Goal: Answer question/provide support: Share knowledge or assist other users

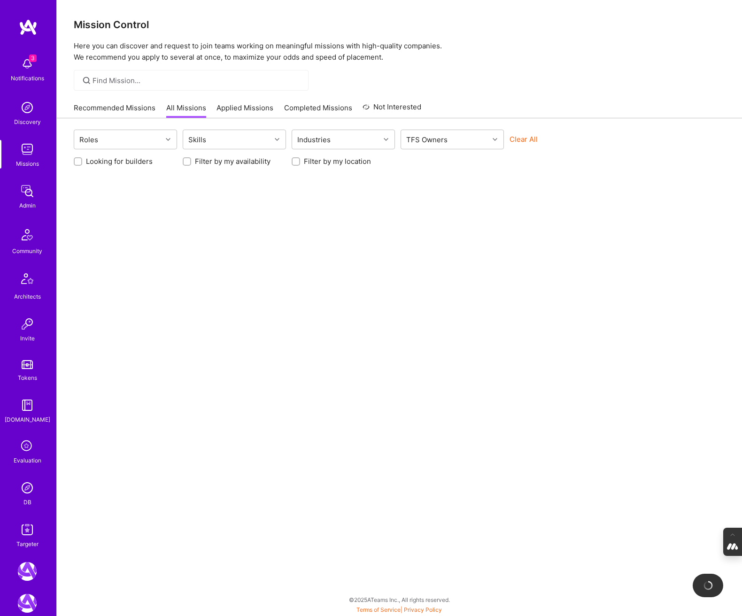
click at [26, 452] on icon at bounding box center [27, 447] width 18 height 18
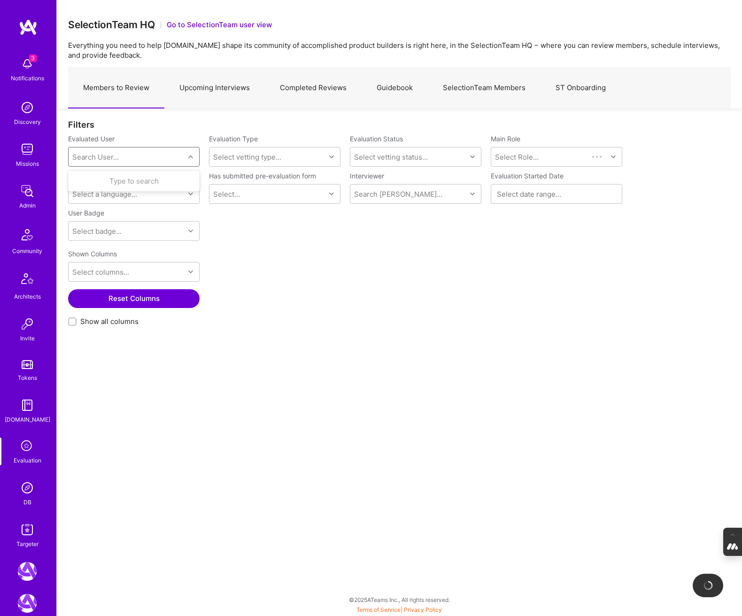
click at [112, 159] on div "Search User..." at bounding box center [95, 157] width 46 height 10
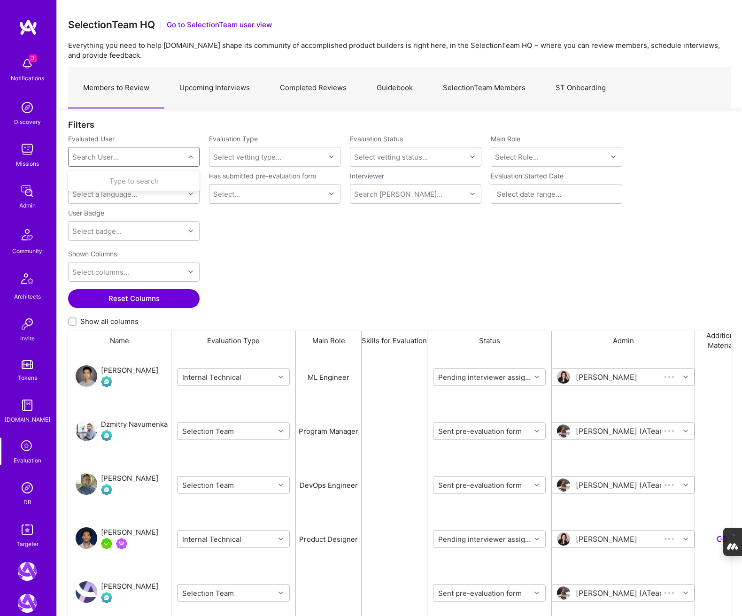
paste input "uba.e.obasi@gmail.com"
type input "uba.e.obasi@gmail.com"
click at [129, 180] on div "Uba Obasi" at bounding box center [146, 181] width 96 height 10
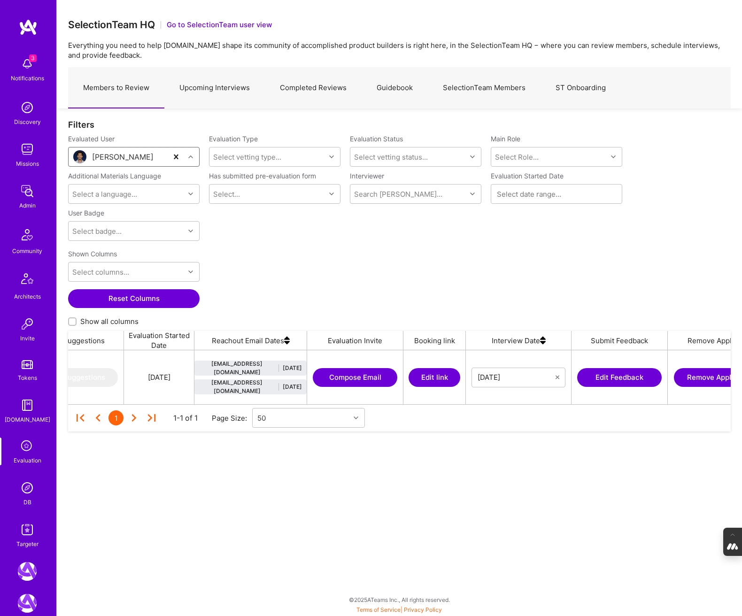
scroll to position [0, 892]
click at [435, 373] on button "Edit link" at bounding box center [432, 377] width 52 height 19
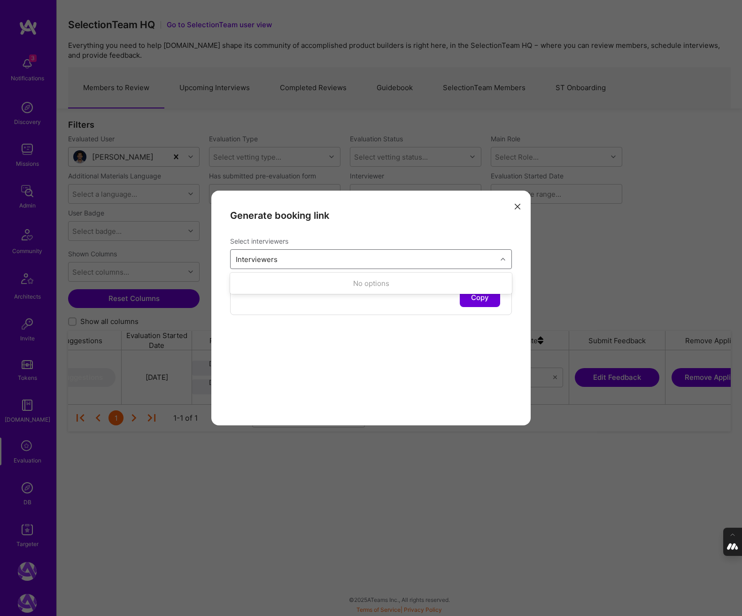
click at [314, 254] on div "Interviewers" at bounding box center [364, 259] width 266 height 19
type input "wil"
click at [241, 302] on input "modal" at bounding box center [241, 301] width 7 height 7
checkbox input "true"
type input "javier"
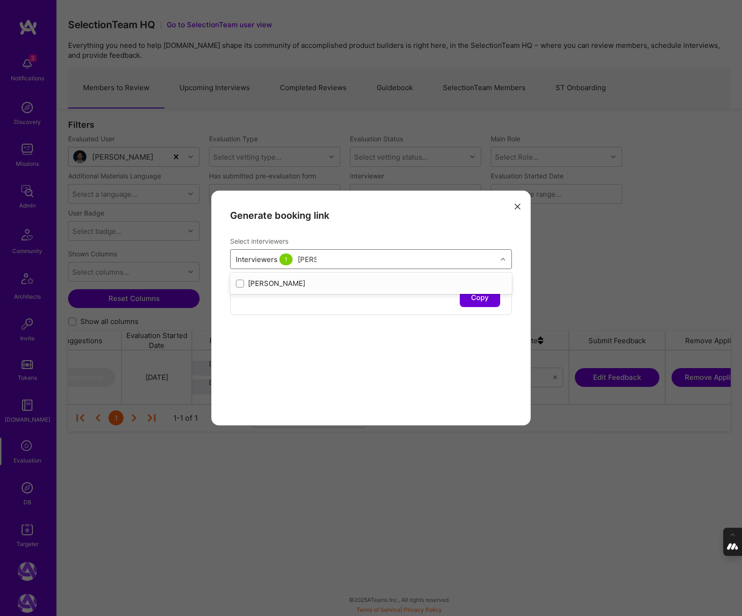
click at [238, 282] on input "modal" at bounding box center [241, 284] width 7 height 7
checkbox input "true"
type input "toby"
click at [239, 283] on input "modal" at bounding box center [241, 284] width 7 height 7
checkbox input "true"
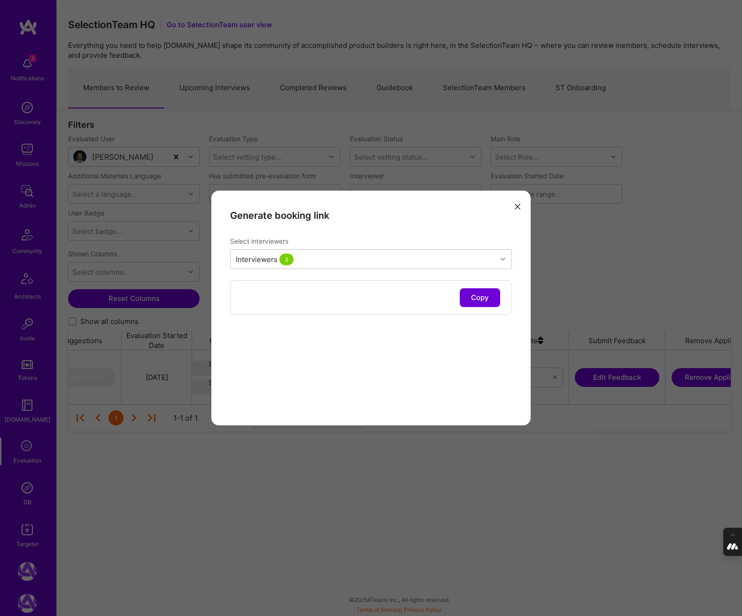
click at [320, 368] on div "Generate booking link Select interviewers Interviewers 3 Copy" at bounding box center [370, 308] width 319 height 235
click at [480, 295] on button "Copy" at bounding box center [480, 297] width 40 height 19
click at [517, 204] on icon "modal" at bounding box center [518, 207] width 6 height 6
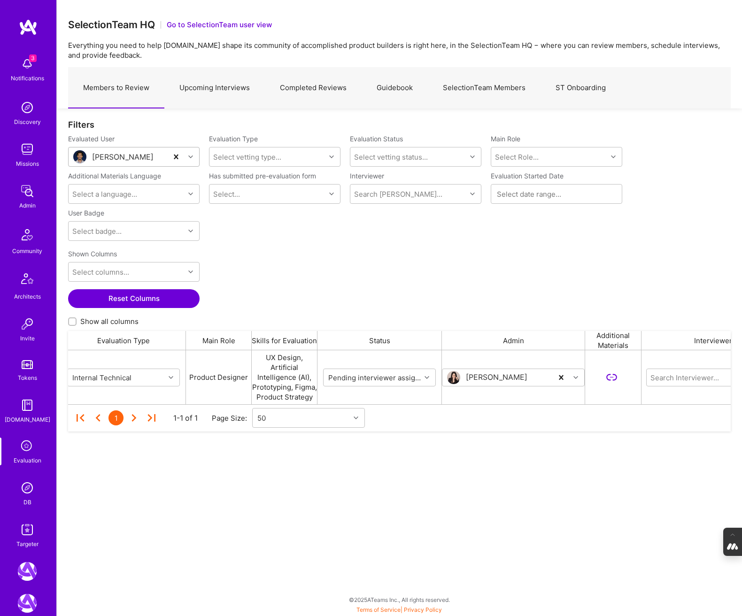
scroll to position [0, 0]
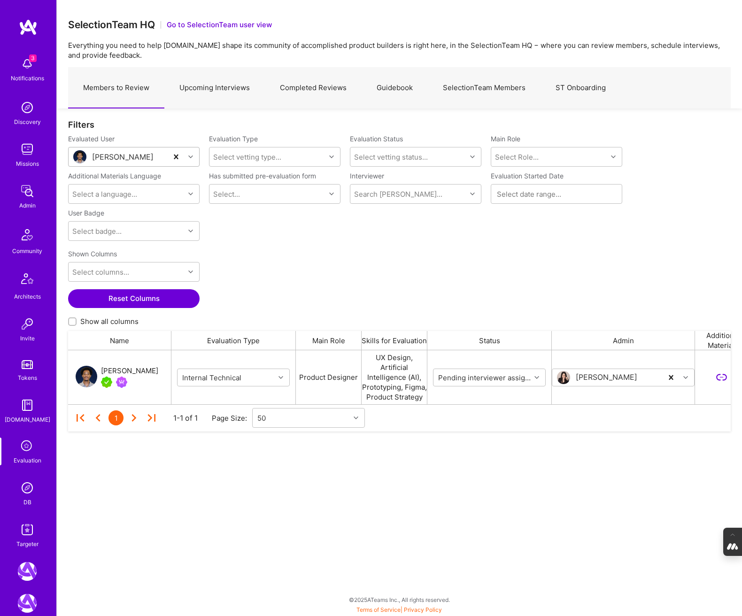
click at [120, 372] on div "Uba Obasi" at bounding box center [129, 370] width 57 height 11
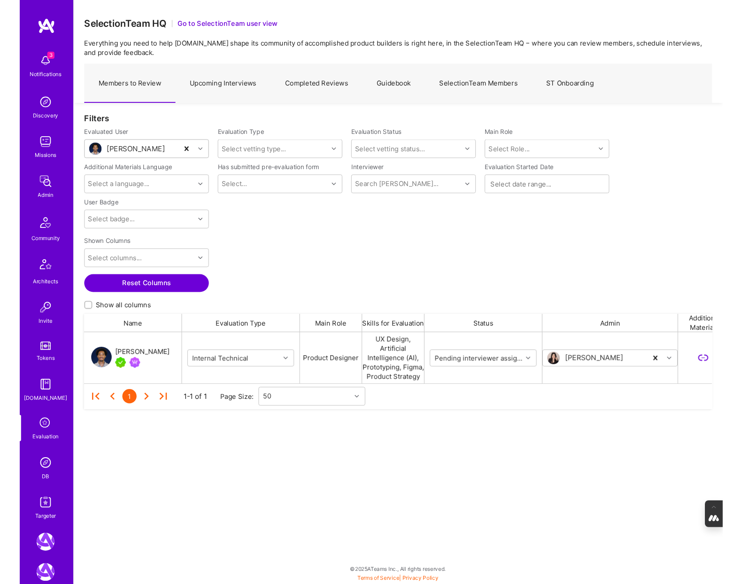
scroll to position [54, 662]
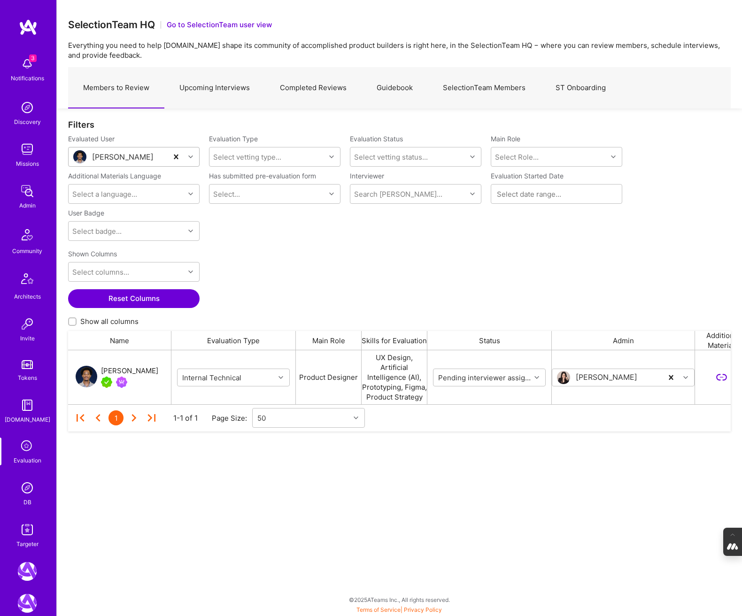
click at [121, 372] on div "Uba Obasi" at bounding box center [129, 370] width 57 height 11
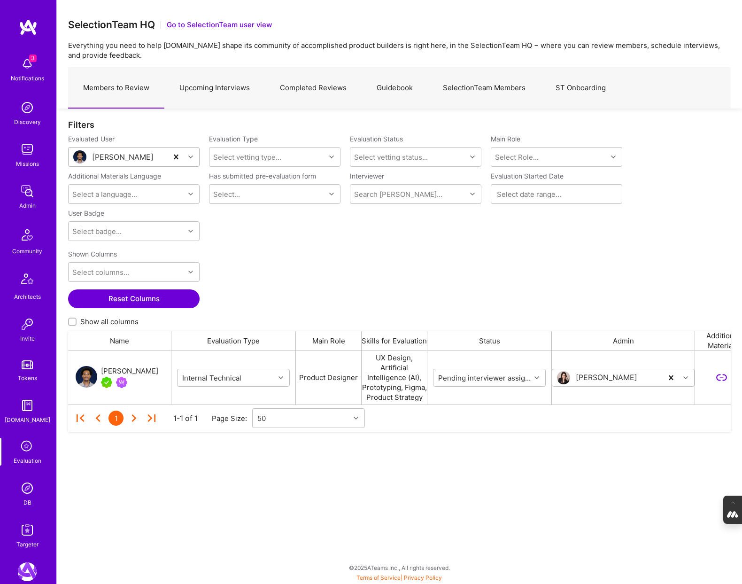
click at [212, 82] on link "Upcoming Interviews" at bounding box center [214, 88] width 100 height 41
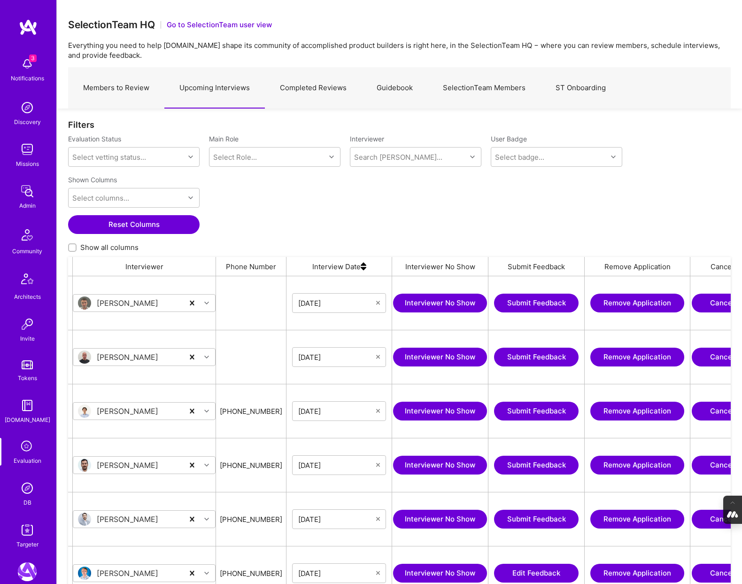
scroll to position [0, 645]
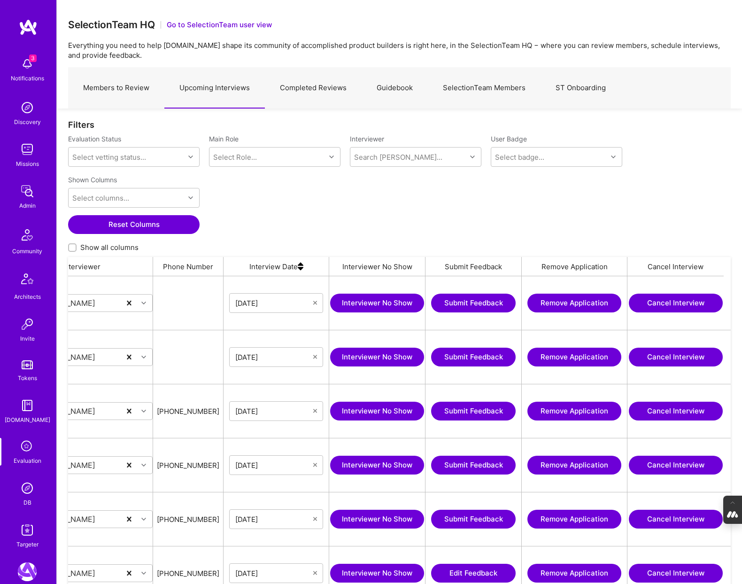
click at [301, 269] on img at bounding box center [301, 266] width 6 height 19
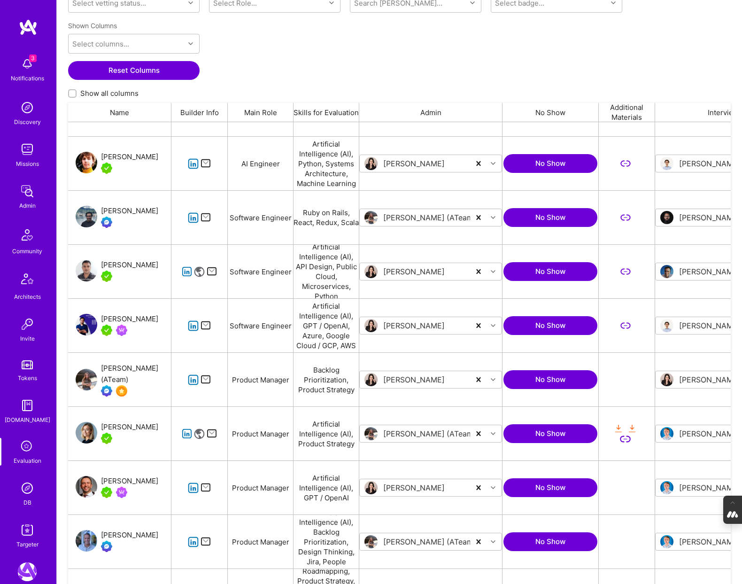
click at [70, 93] on input "Show all columns" at bounding box center [73, 94] width 7 height 7
checkbox input "true"
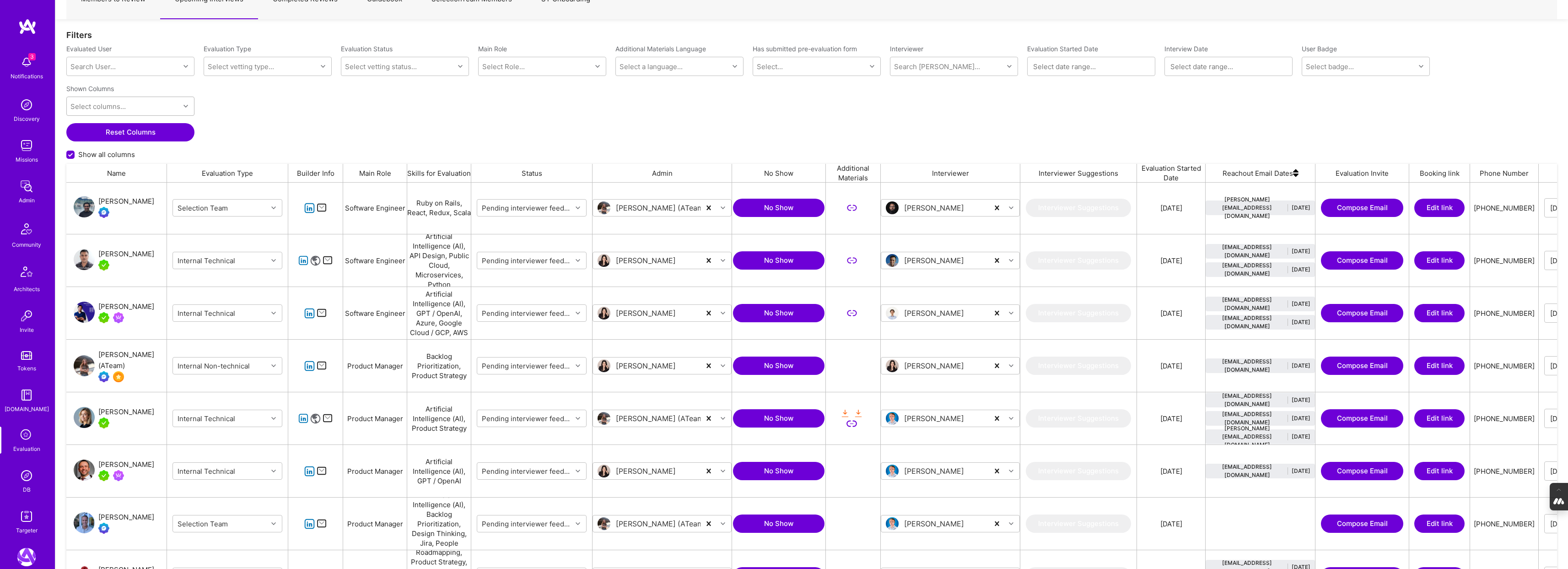
click at [171, 102] on div "Select columns..." at bounding box center [124, 106] width 113 height 19
click at [76, 164] on input "checkbox" at bounding box center [77, 164] width 8 height 8
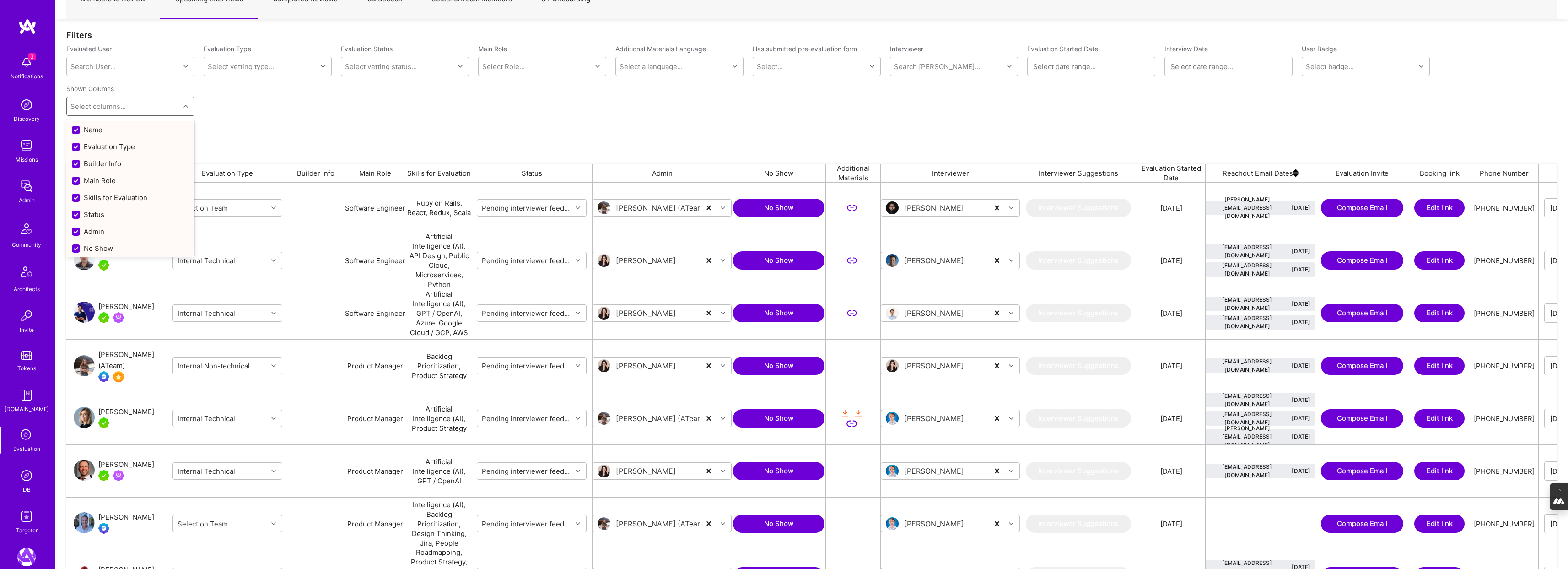
checkbox input "false"
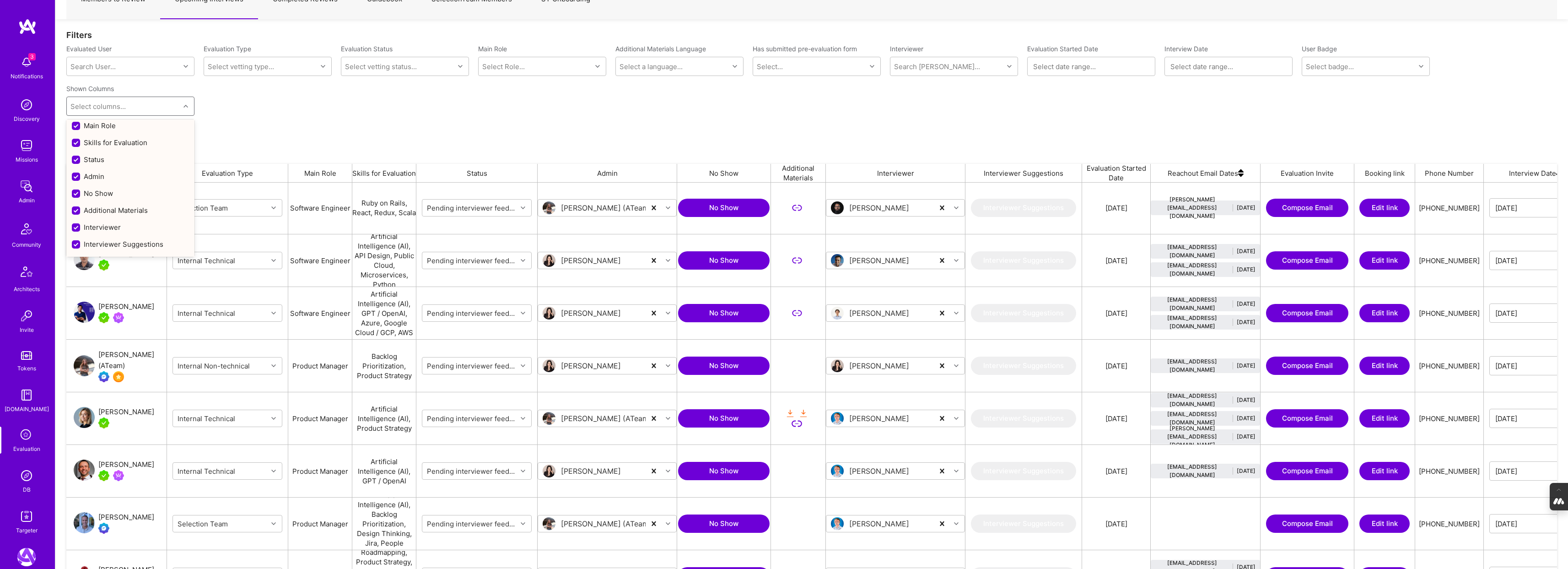
click at [75, 209] on input "checkbox" at bounding box center [77, 210] width 8 height 8
checkbox input "false"
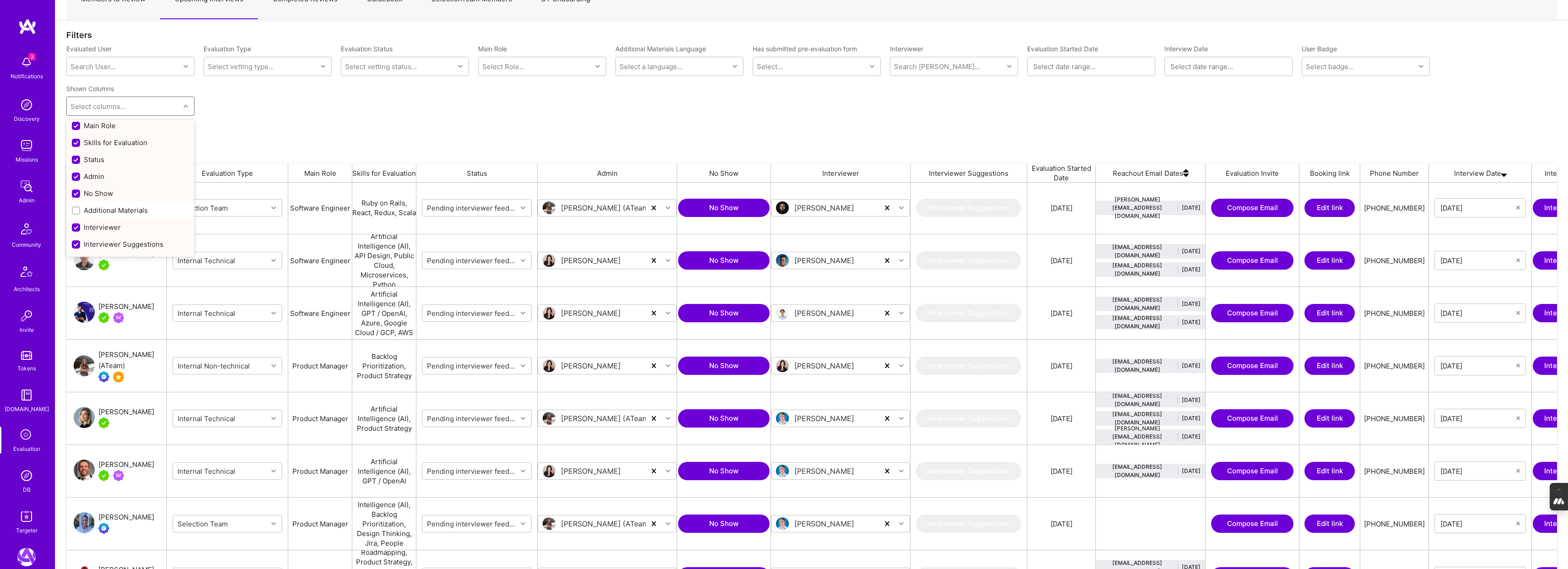
click at [75, 244] on input "checkbox" at bounding box center [77, 245] width 8 height 8
checkbox input "false"
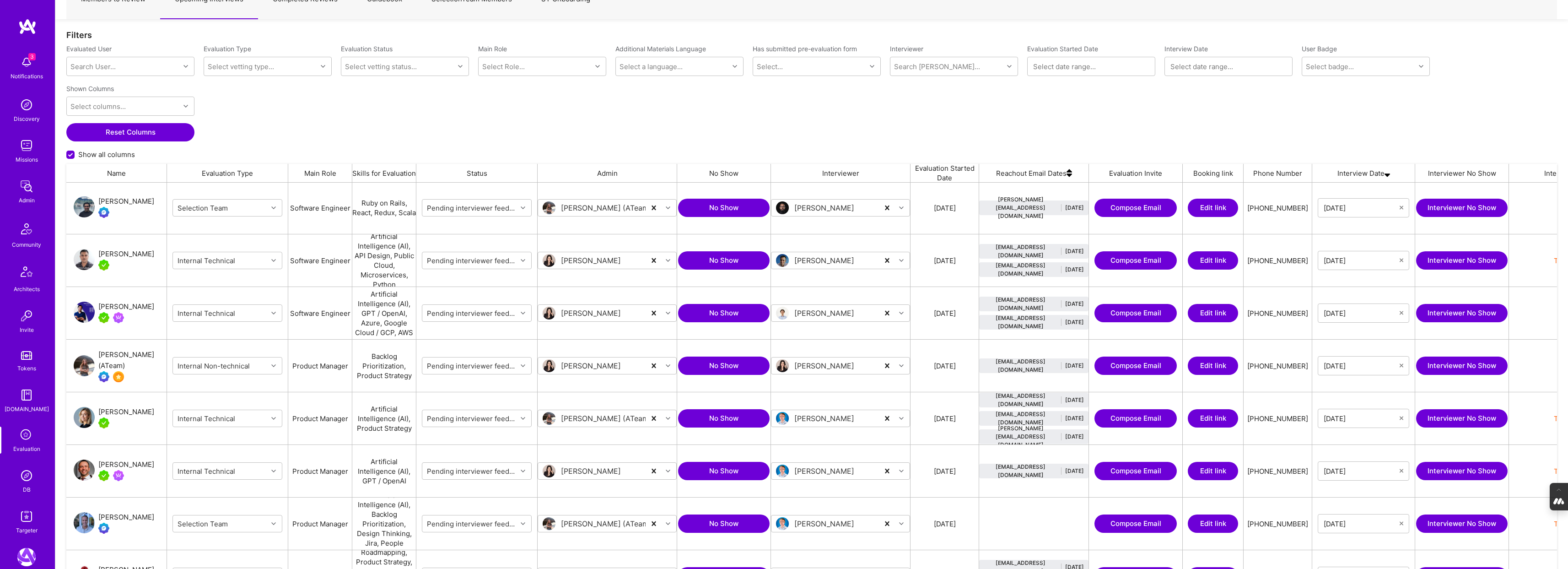
click at [519, 95] on div "Shown Columns Select columns... Reset Columns Show all columns" at bounding box center [812, 122] width 1491 height 83
click at [184, 105] on icon at bounding box center [185, 106] width 5 height 5
click at [75, 201] on input "checkbox" at bounding box center [77, 203] width 8 height 8
checkbox input "false"
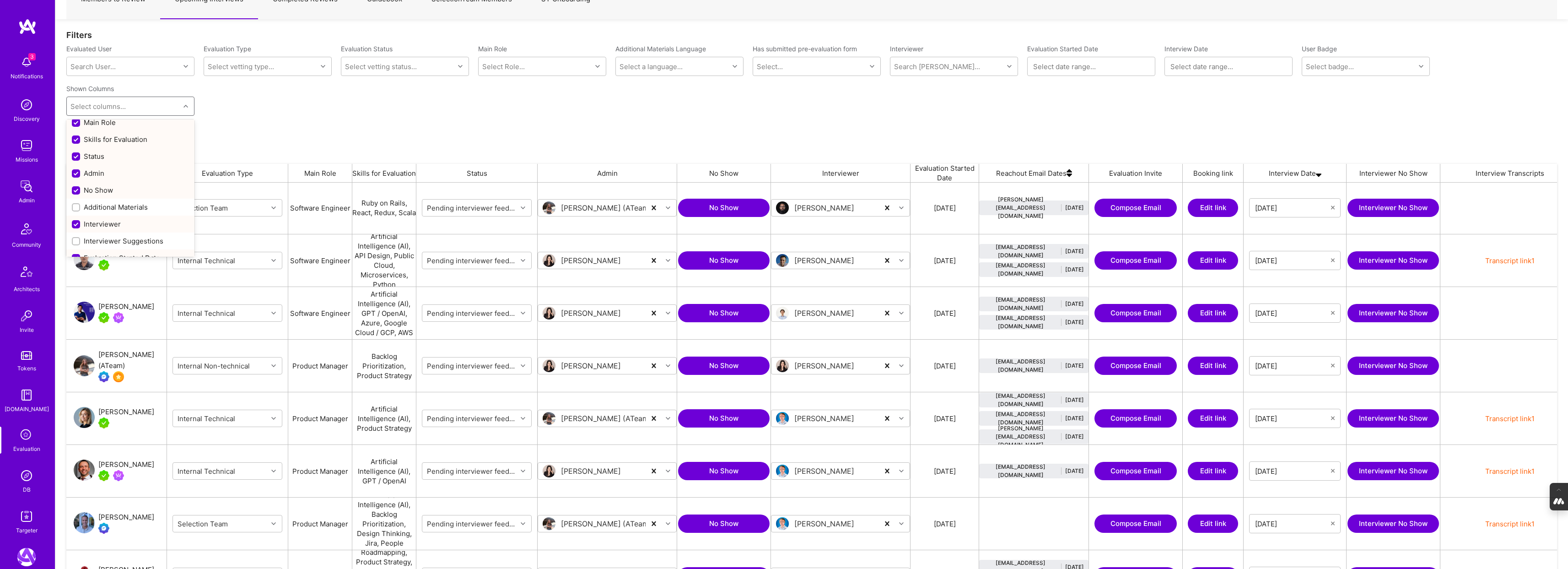
click at [75, 140] on input "checkbox" at bounding box center [77, 139] width 8 height 8
checkbox input "false"
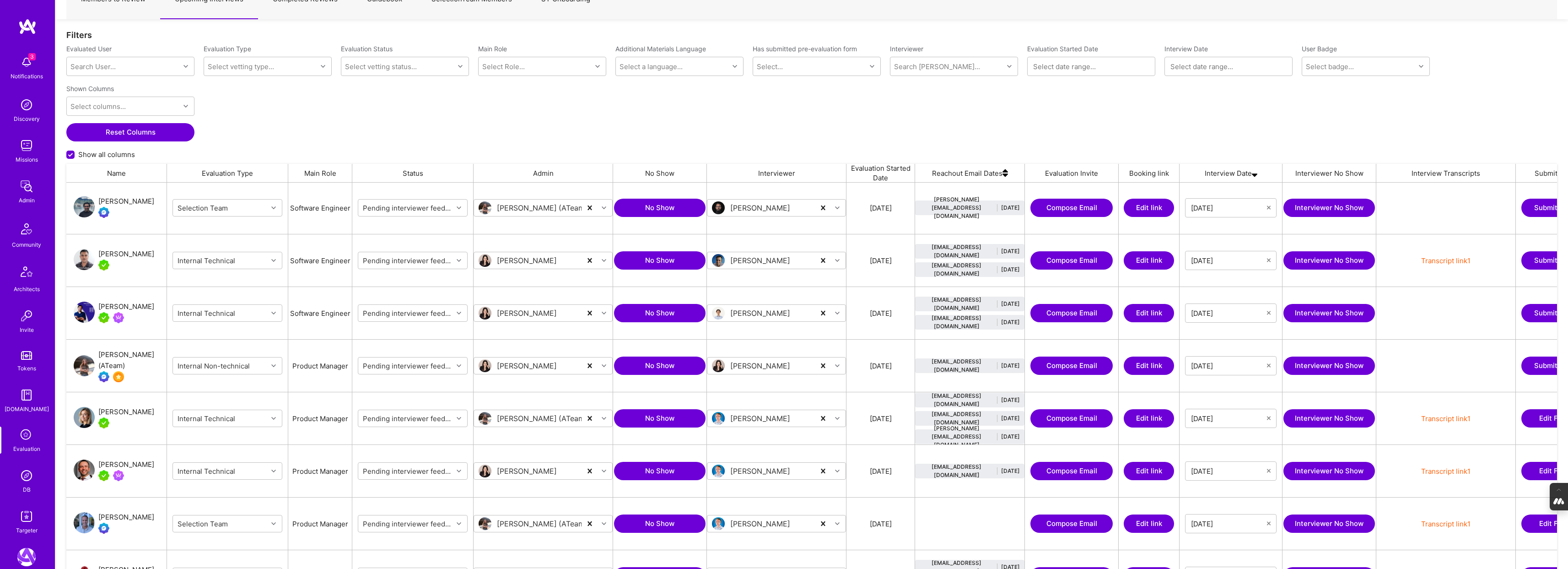
click at [331, 120] on div "Shown Columns Select columns... Reset Columns Show all columns" at bounding box center [812, 122] width 1491 height 83
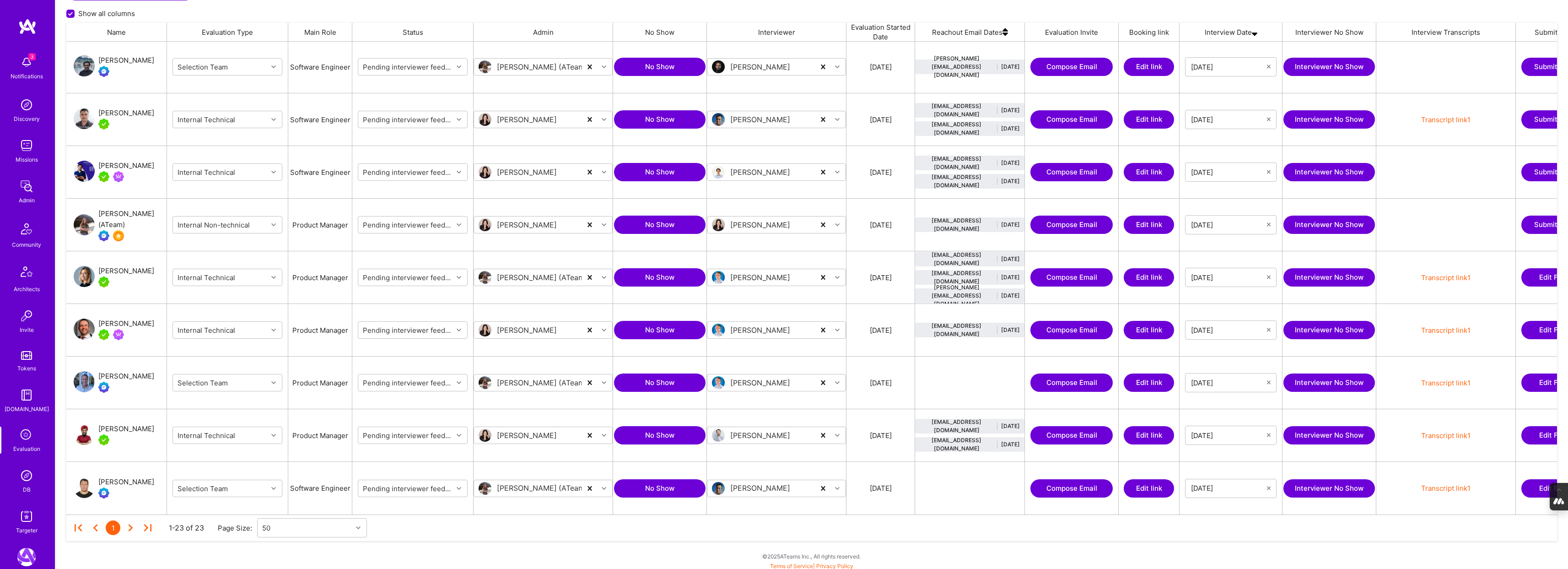
scroll to position [218, 0]
click at [722, 328] on link "Transcript link 1" at bounding box center [1445, 329] width 50 height 9
click at [722, 382] on link "Transcript link 1" at bounding box center [1445, 382] width 50 height 9
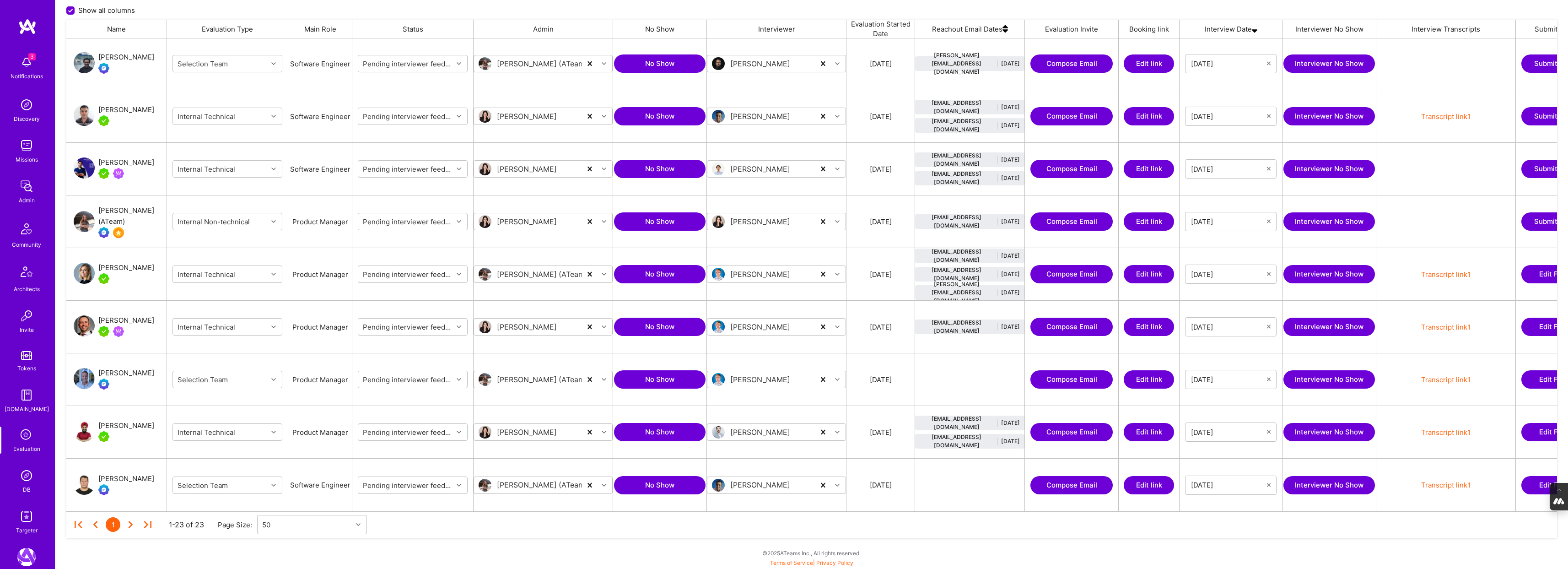
scroll to position [695, 0]
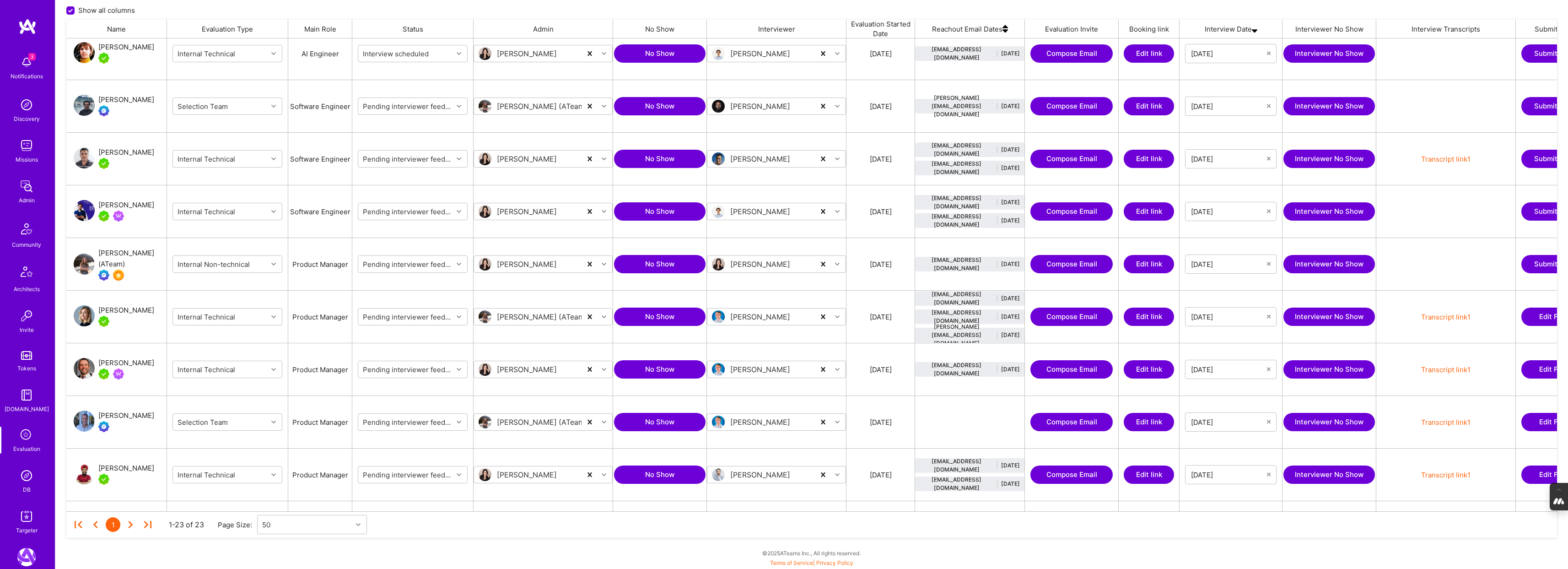
click at [115, 99] on div "Mehrdad Youssefi" at bounding box center [126, 99] width 56 height 11
click at [128, 207] on div "Juan Roldan" at bounding box center [126, 205] width 56 height 11
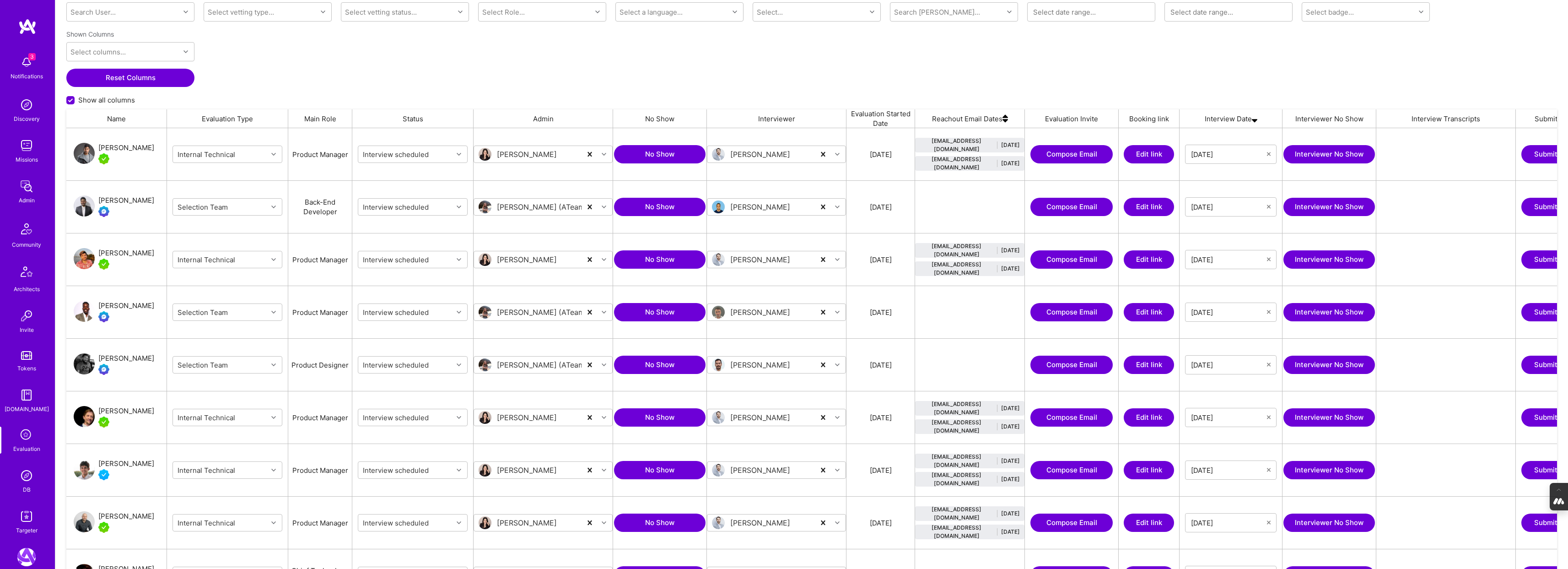
scroll to position [0, 0]
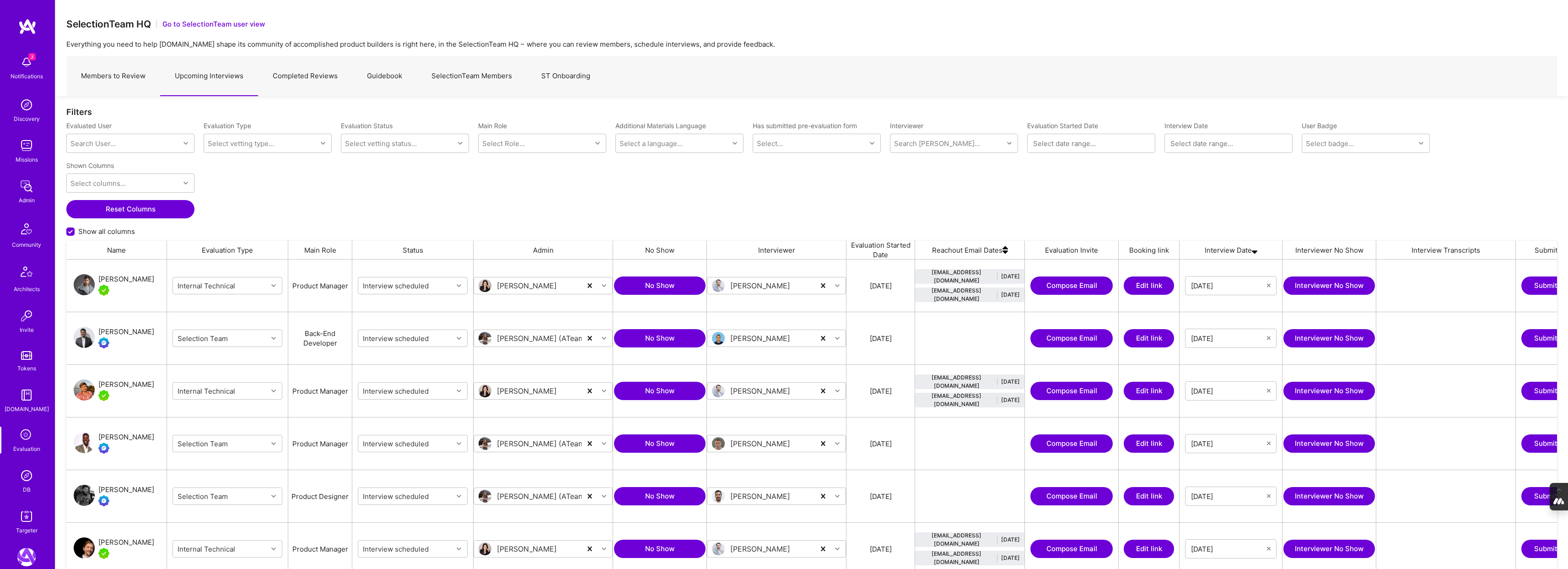
click at [310, 79] on link "Completed Reviews" at bounding box center [305, 76] width 95 height 40
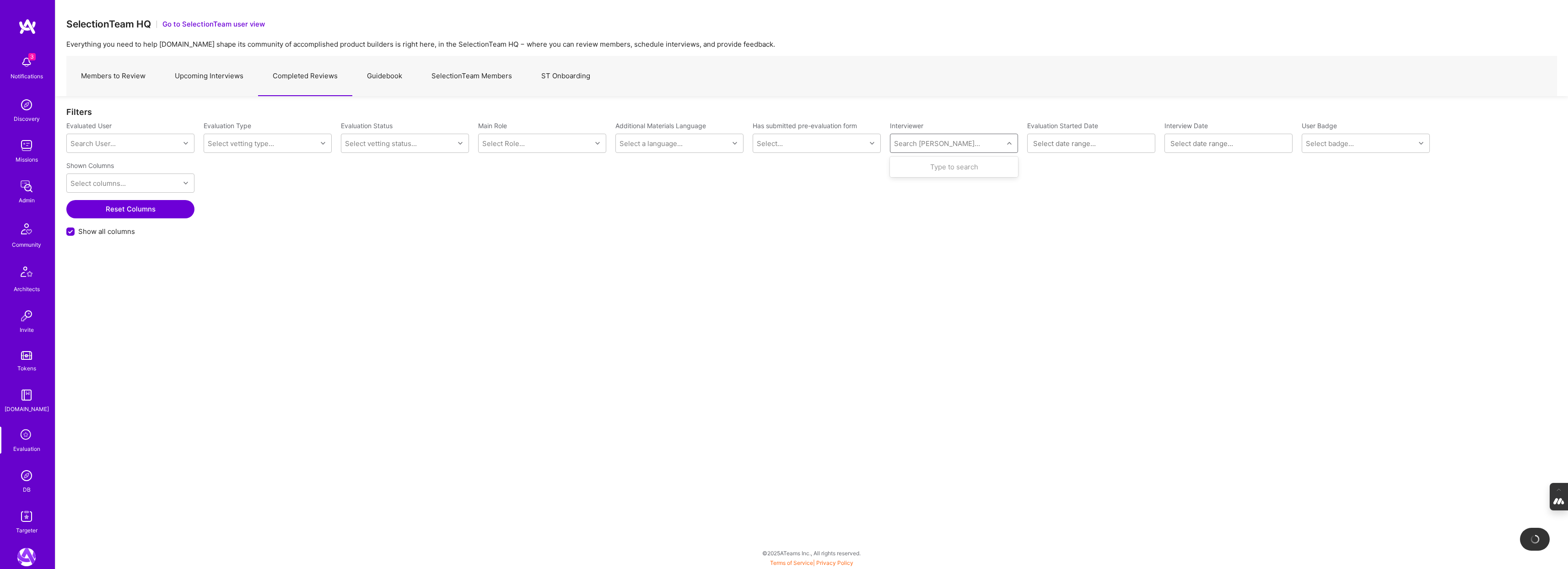
click at [722, 143] on div "Search Vetter..." at bounding box center [937, 143] width 86 height 10
type input "wil"
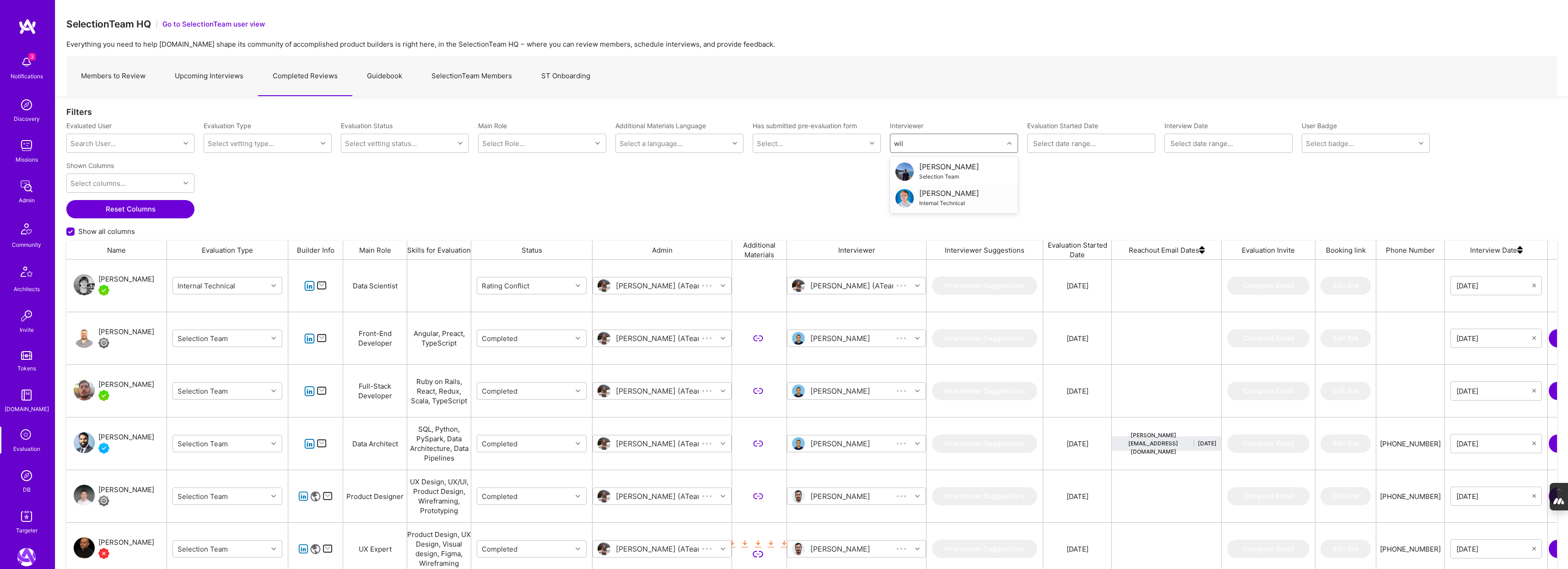
scroll to position [473, 1491]
click at [722, 194] on div "Wil Schmor" at bounding box center [949, 193] width 60 height 10
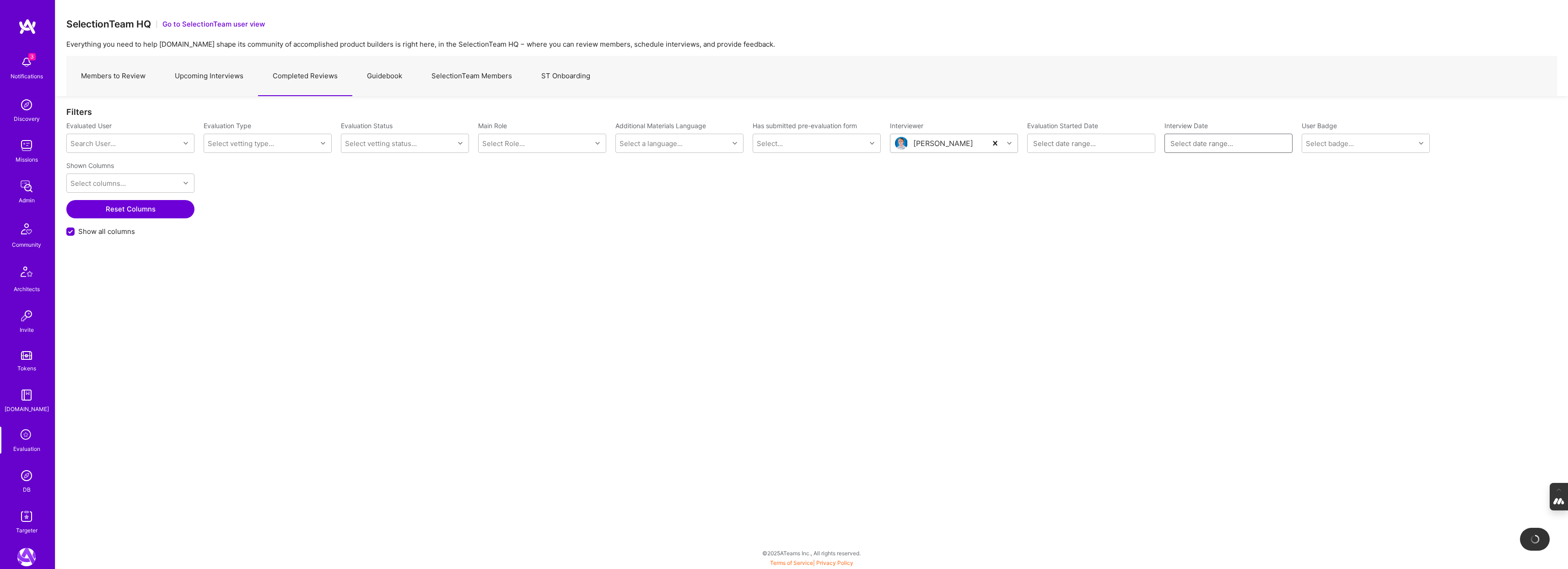
click at [722, 146] on input at bounding box center [1228, 142] width 116 height 9
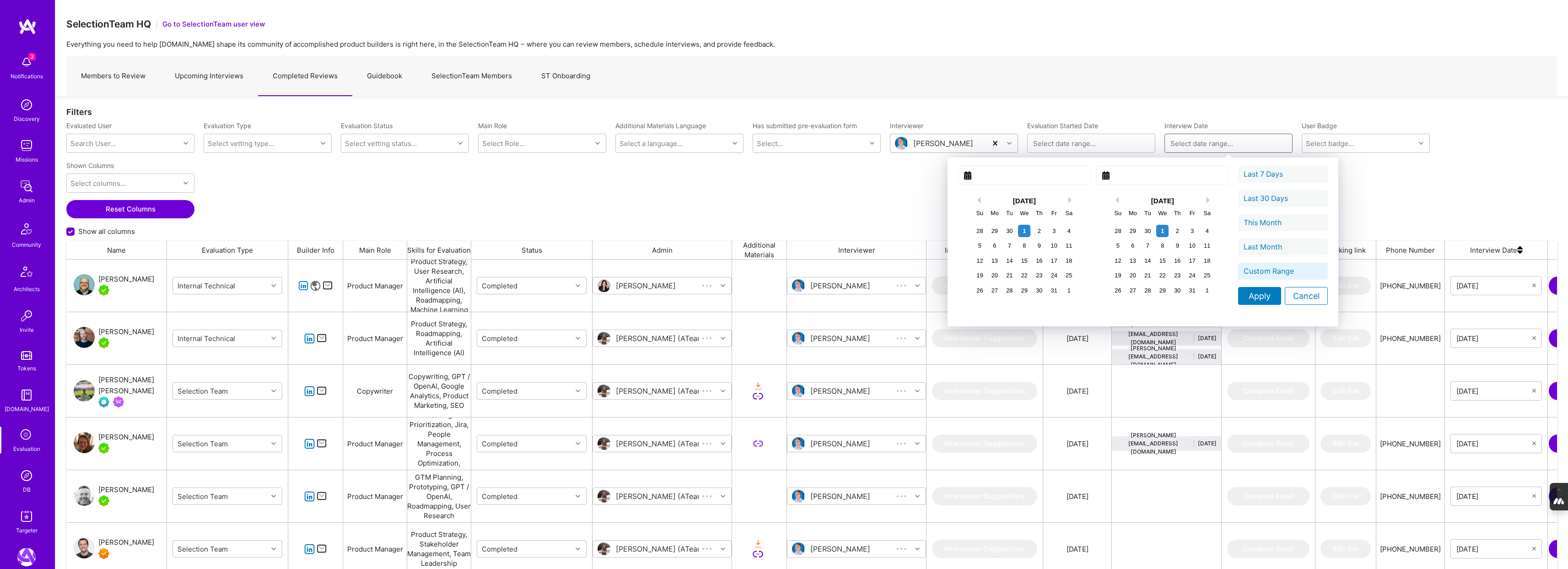
scroll to position [473, 1491]
click at [722, 199] on button "Previous Month" at bounding box center [977, 200] width 7 height 7
click at [722, 228] on div "1" at bounding box center [994, 231] width 13 height 13
type input "September 01, 2025"
click at [722, 231] on div "1" at bounding box center [1162, 231] width 13 height 13
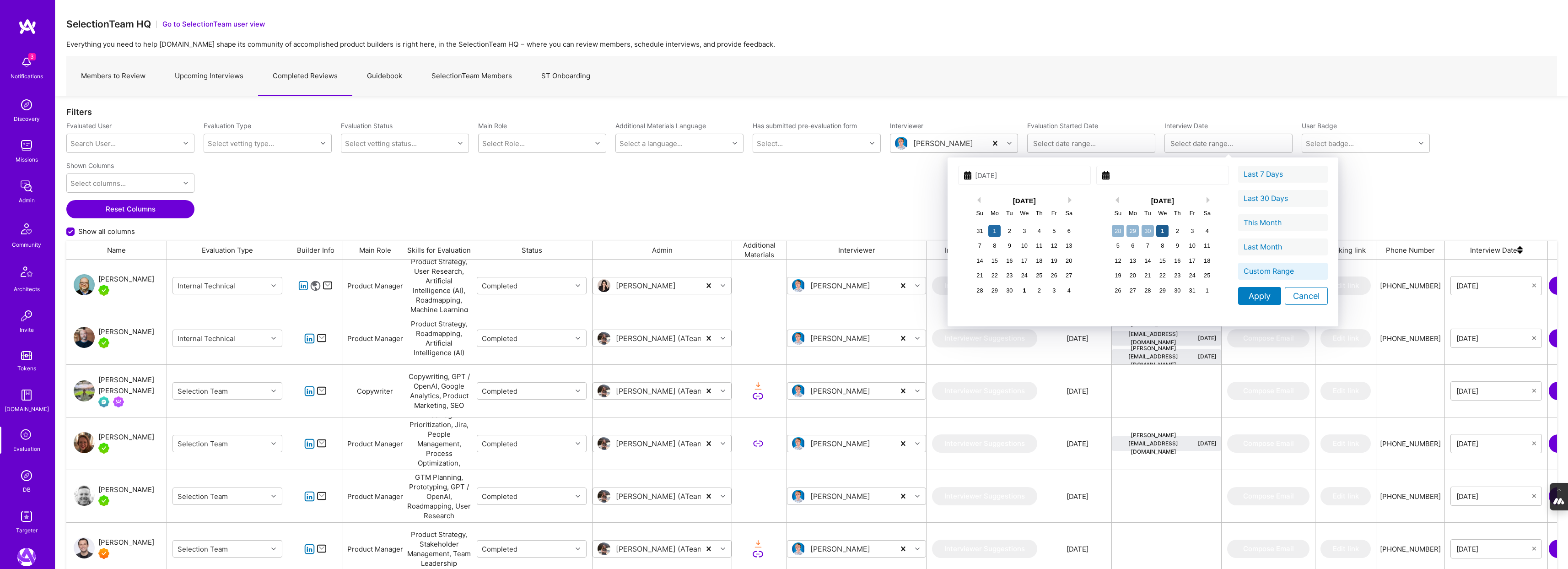
type input "October 01, 2025"
click at [722, 292] on div "Apply" at bounding box center [1259, 295] width 43 height 18
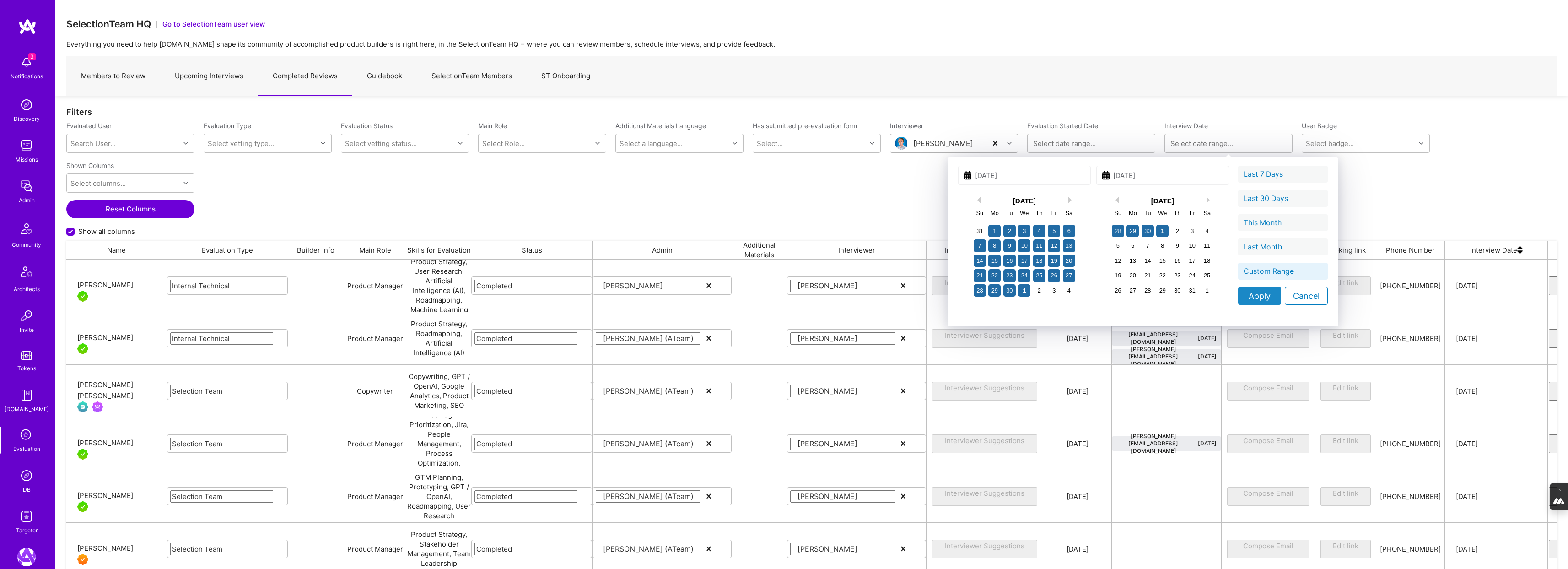
type input "09/01/2025 - 10/01/2025"
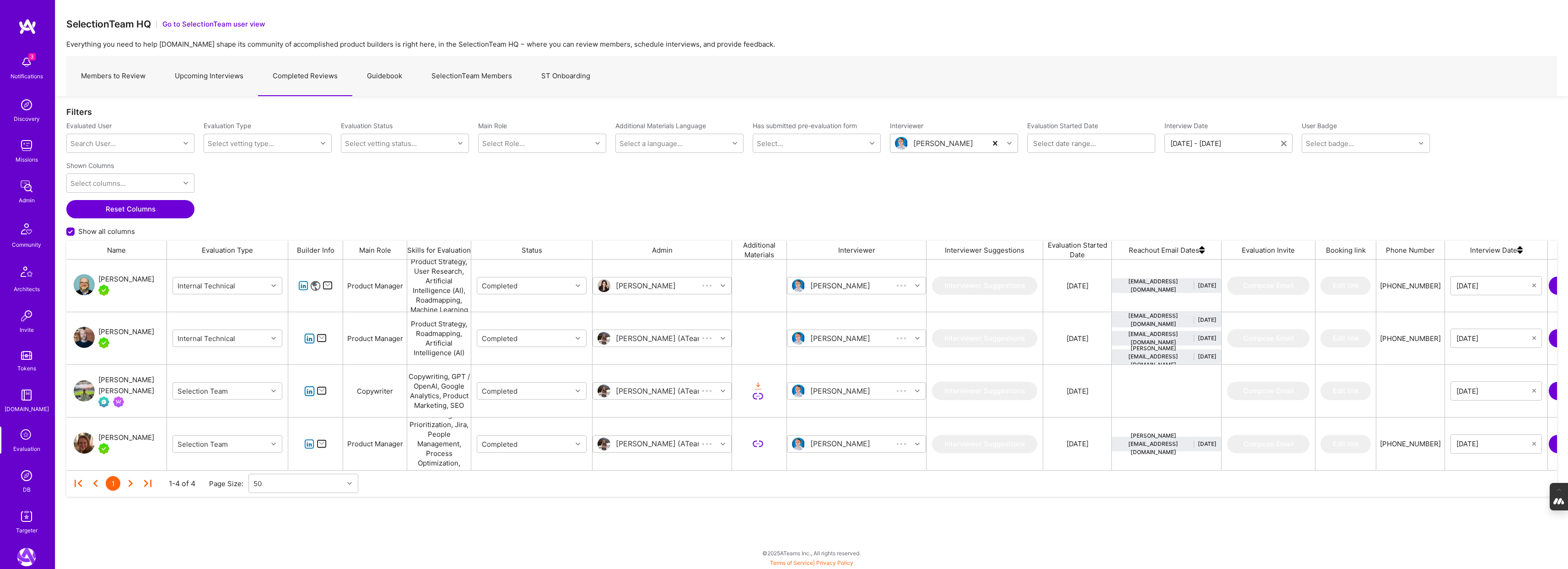
scroll to position [210, 1491]
click at [479, 83] on link "SelectionTeam Members" at bounding box center [472, 76] width 110 height 40
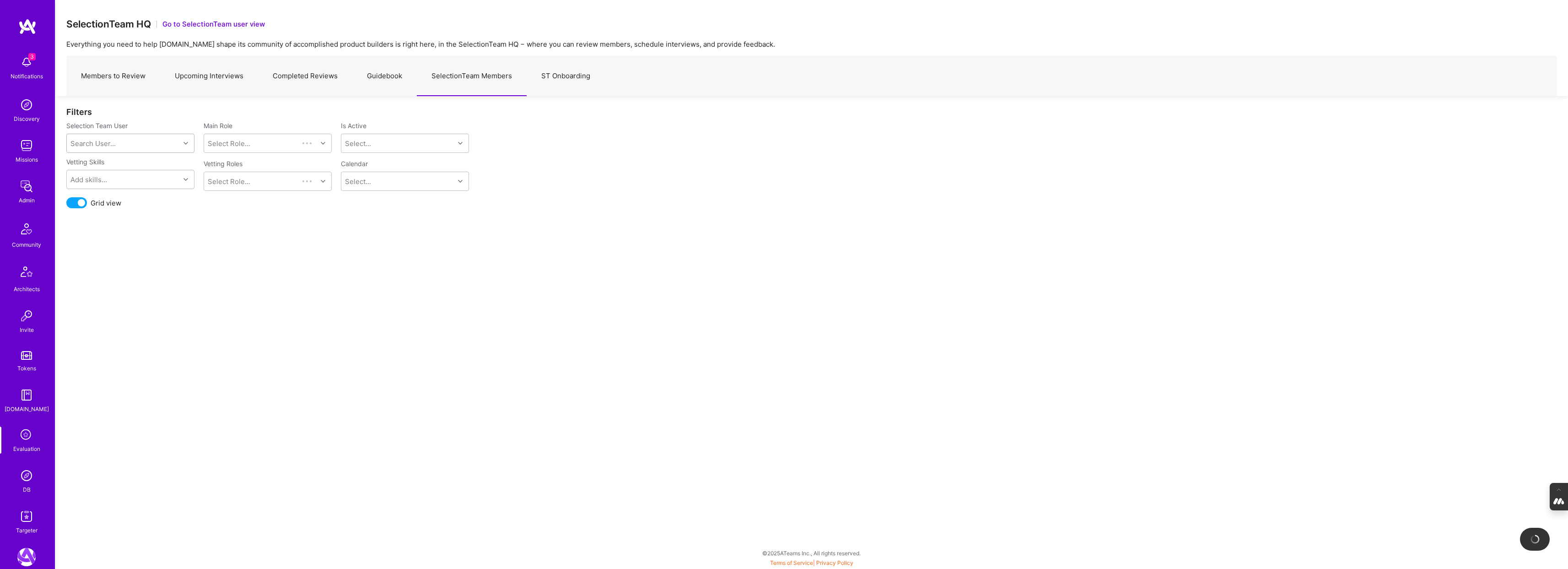
click at [134, 143] on div "Search User..." at bounding box center [124, 143] width 113 height 19
type input "ric"
click at [102, 164] on div "[PERSON_NAME]" at bounding box center [141, 167] width 93 height 10
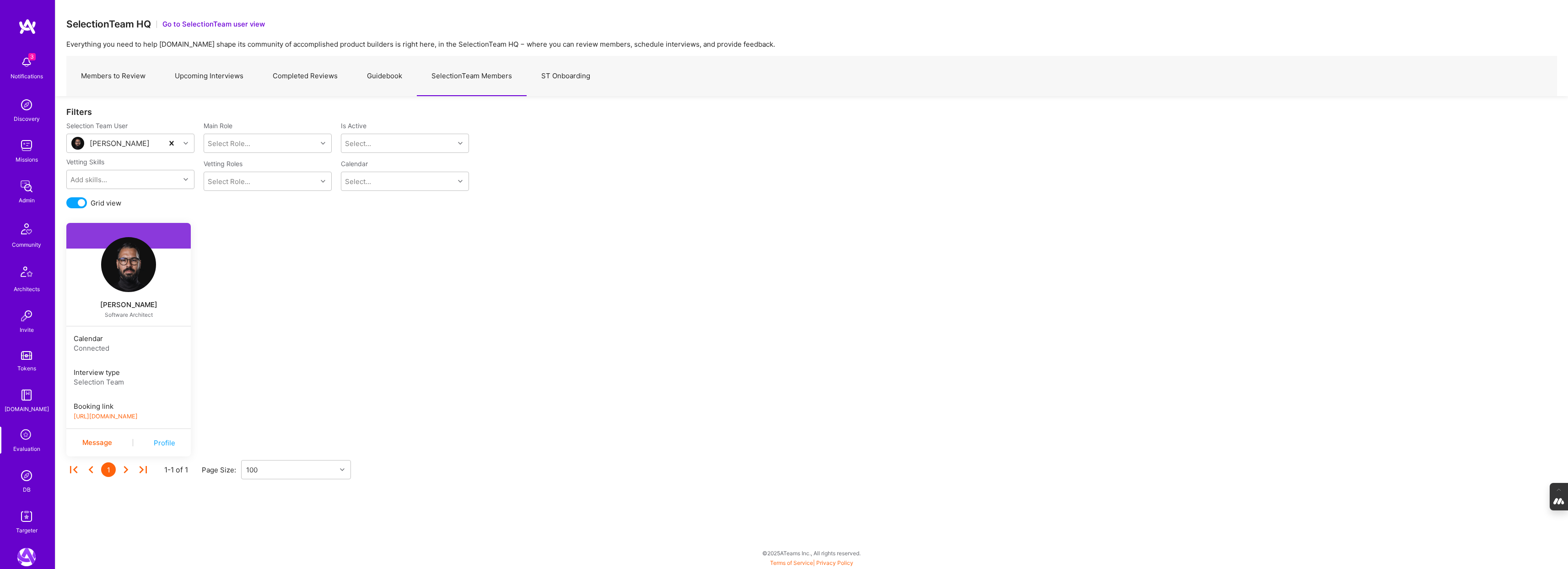
click at [137, 414] on link "https://book.a.team/ricarcifa/evaluation" at bounding box center [106, 415] width 64 height 7
click at [133, 271] on img at bounding box center [129, 264] width 55 height 55
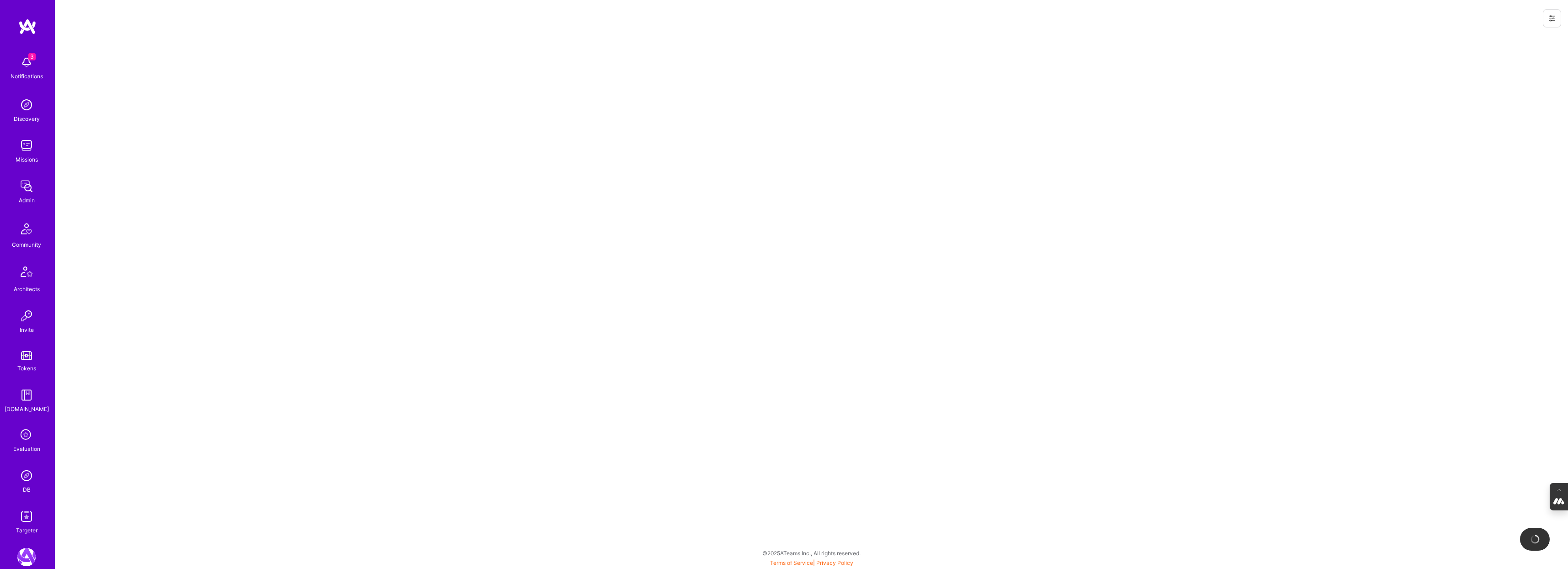
click at [722, 14] on button at bounding box center [1551, 18] width 19 height 19
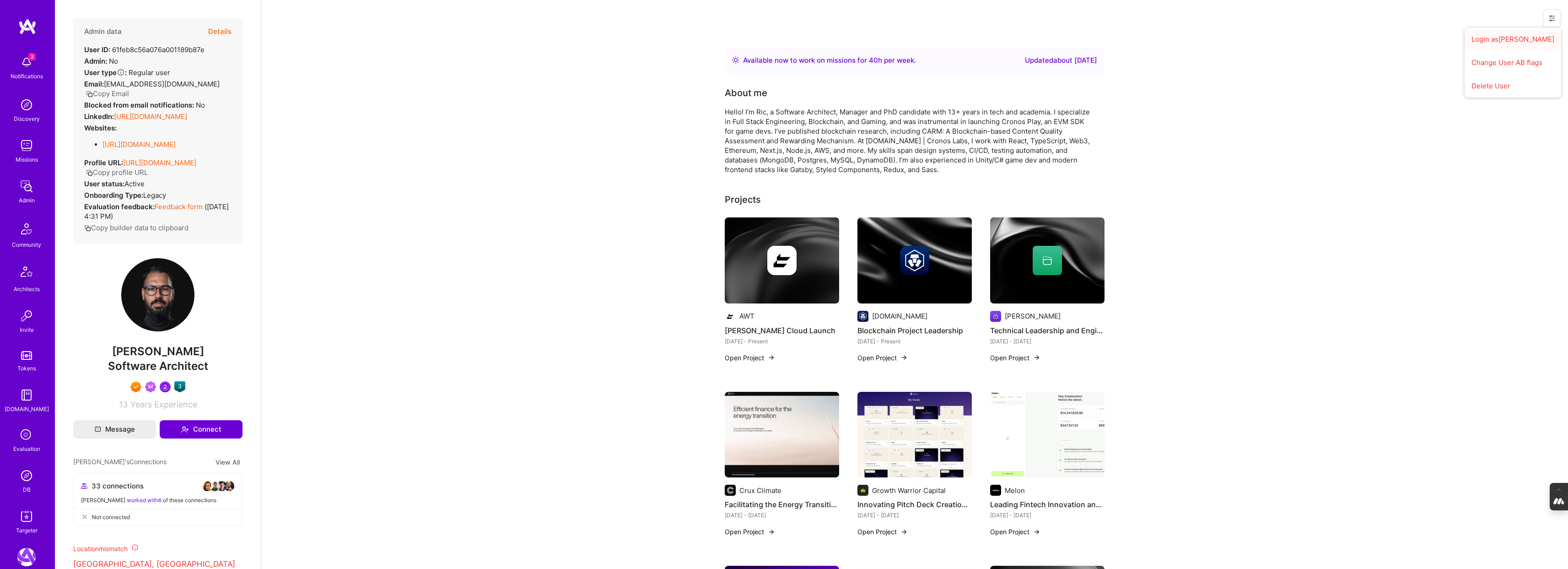
click at [722, 34] on button "Login as Ricardo" at bounding box center [1512, 39] width 96 height 23
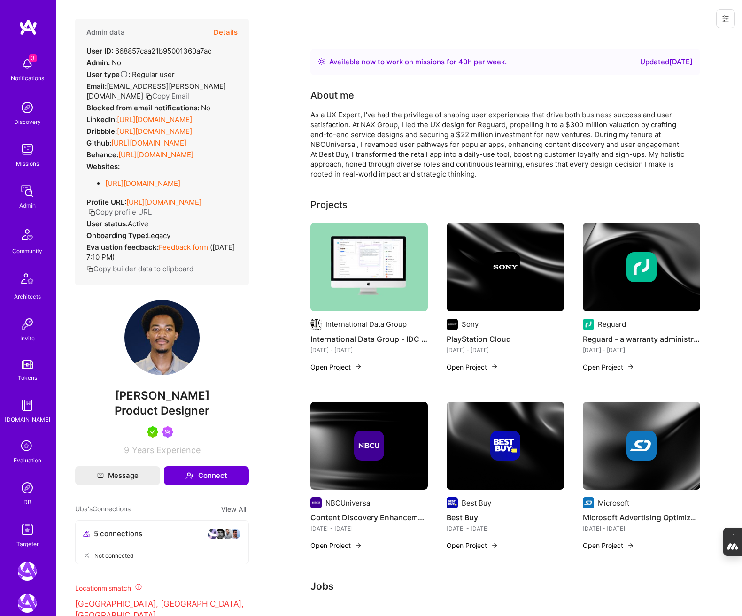
click at [226, 30] on button "Details" at bounding box center [226, 32] width 24 height 27
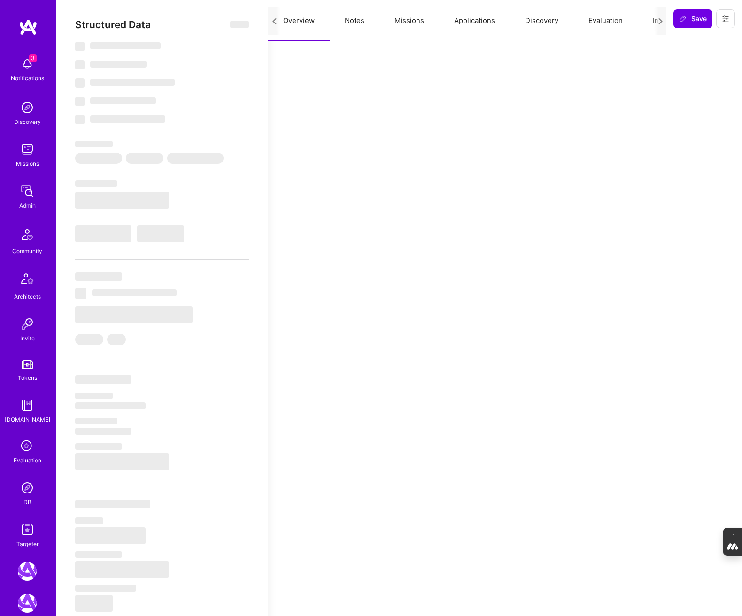
scroll to position [0, 48]
click at [553, 19] on button "Evaluation" at bounding box center [557, 20] width 64 height 41
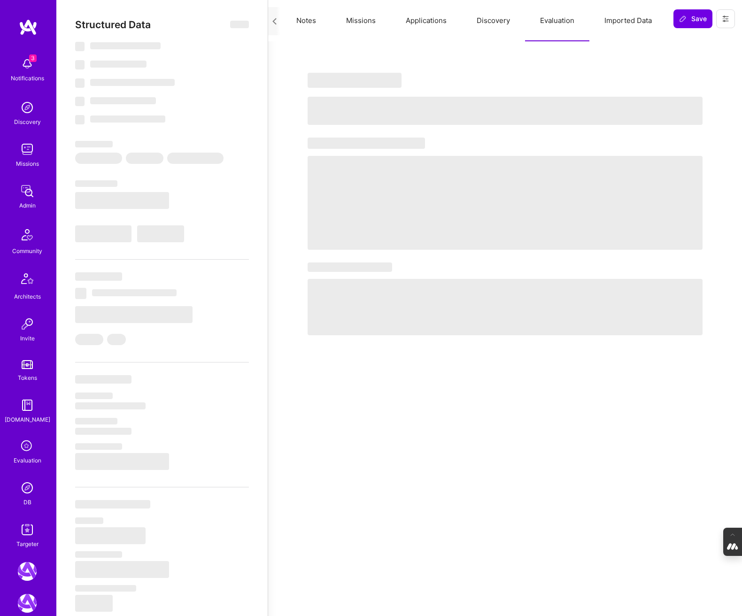
select select "Right Now"
select select "5"
select select "7"
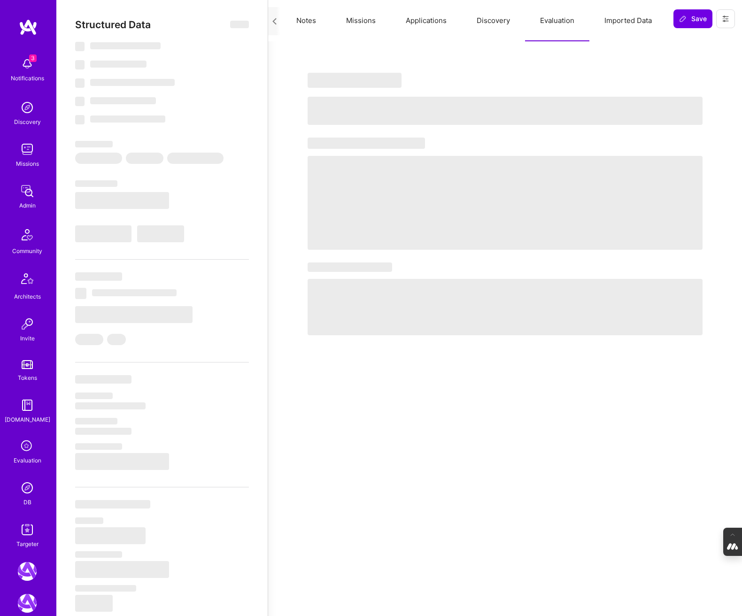
select select "US"
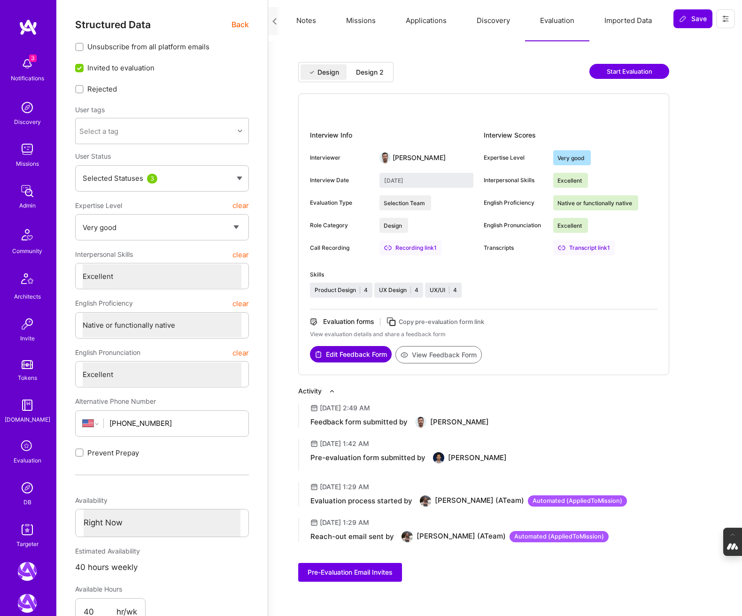
click at [359, 70] on div "Design 2" at bounding box center [370, 72] width 28 height 9
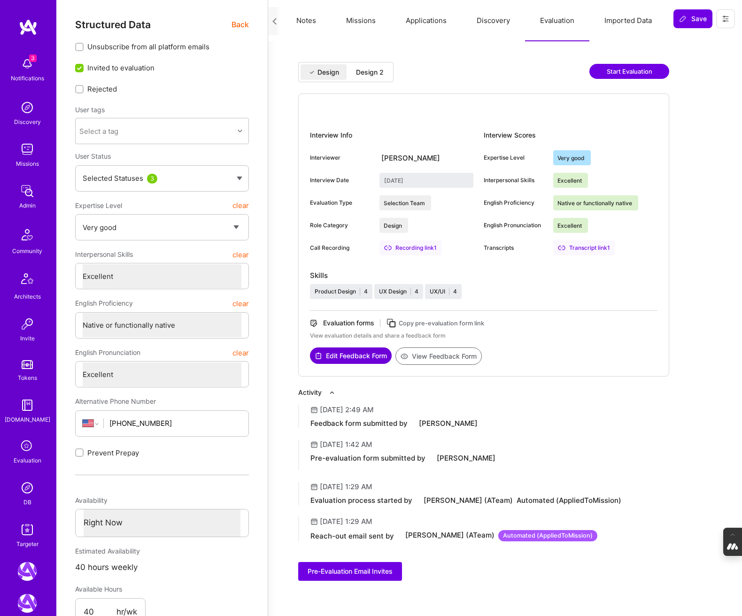
type input "September 30, 2025"
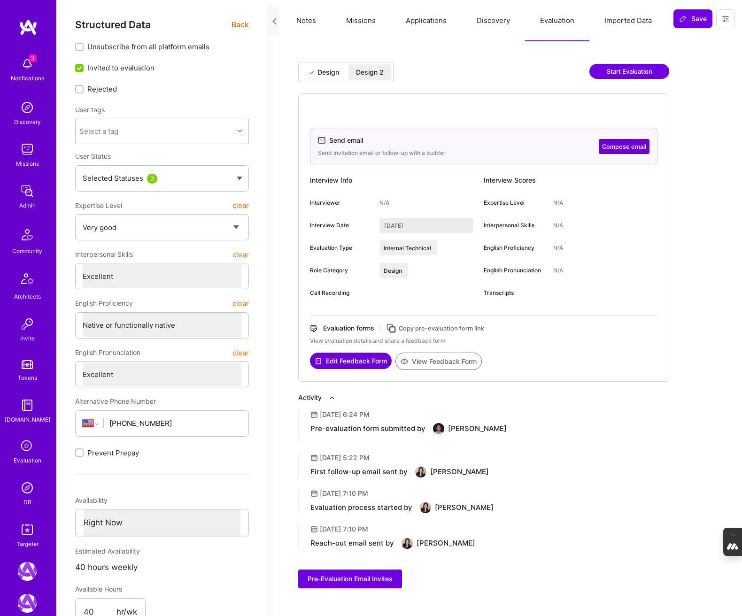
click at [724, 20] on icon at bounding box center [726, 19] width 6 height 6
click at [691, 38] on button "Login as Uba" at bounding box center [691, 40] width 87 height 24
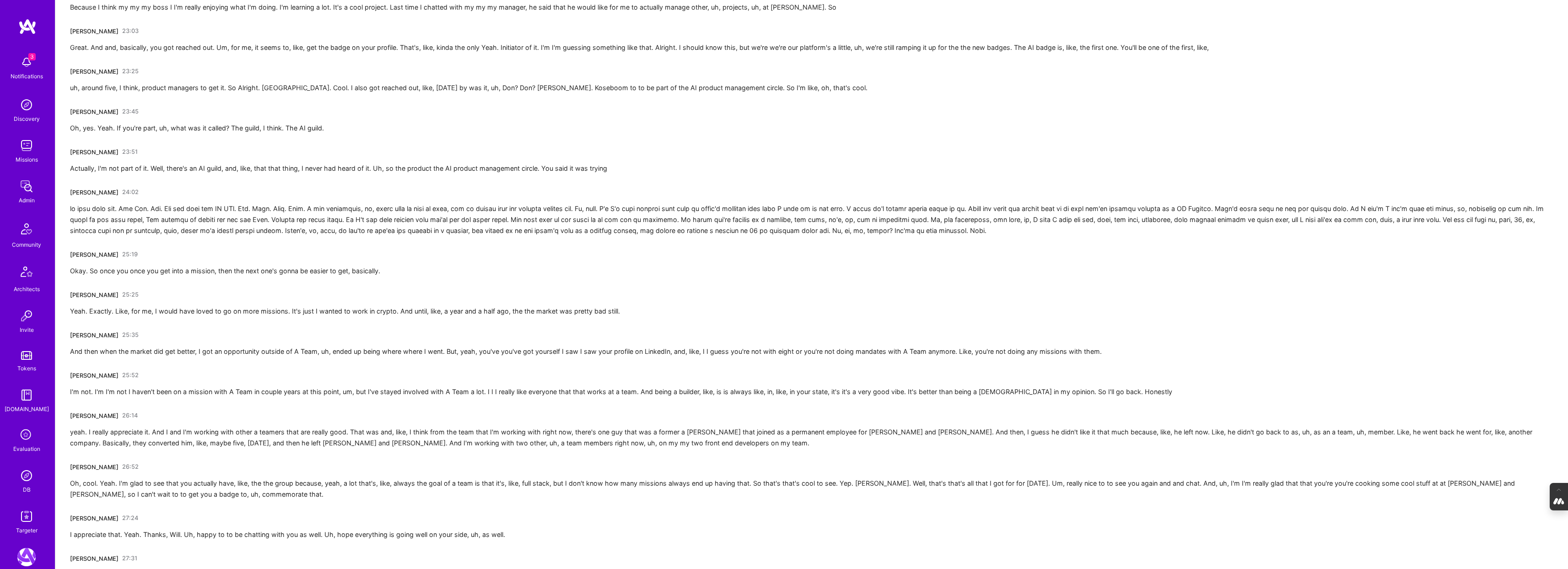
scroll to position [1742, 0]
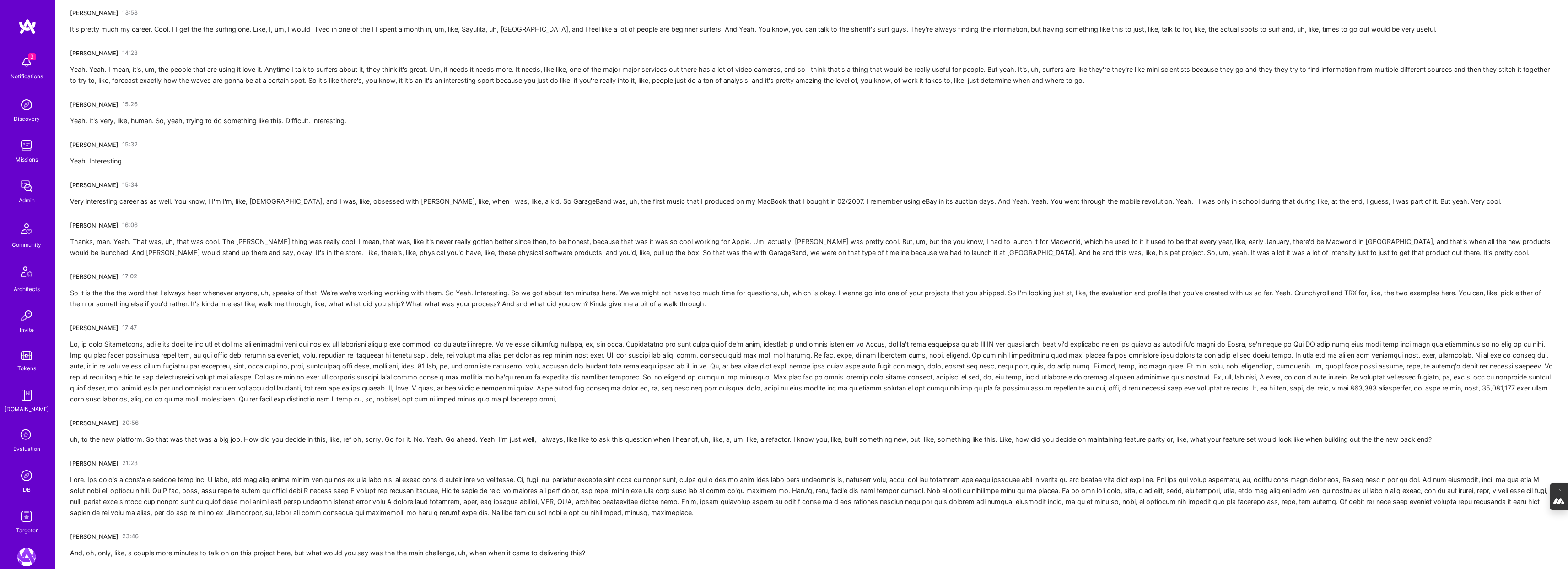
scroll to position [1888, 0]
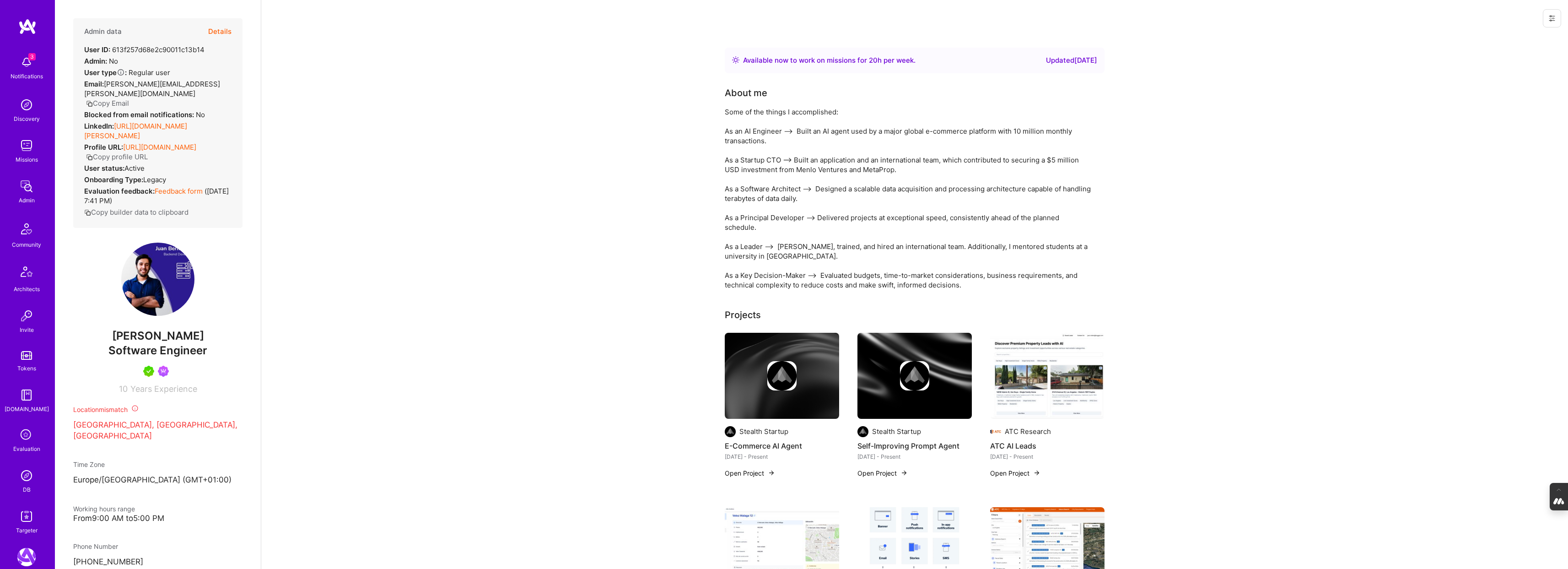
click at [21, 443] on div "Evaluation" at bounding box center [27, 448] width 27 height 10
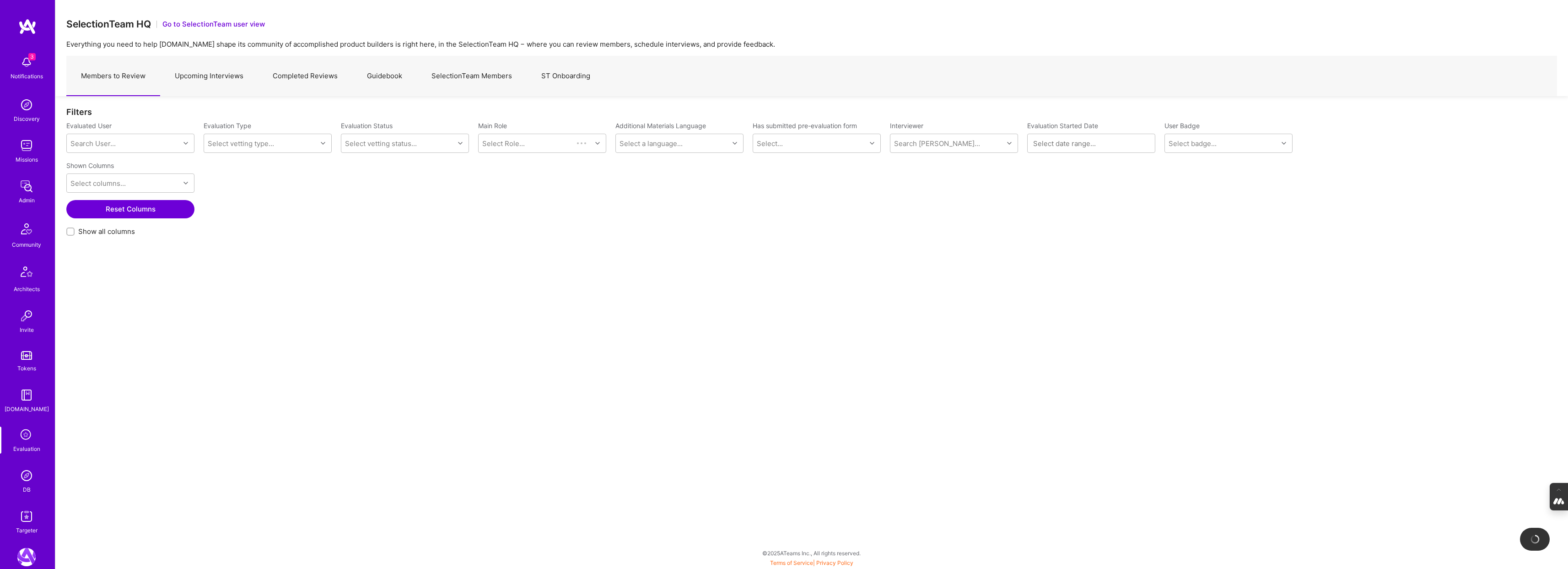
click at [229, 77] on link "Upcoming Interviews" at bounding box center [209, 76] width 97 height 40
click at [402, 139] on div "Search Vetter..." at bounding box center [398, 143] width 113 height 19
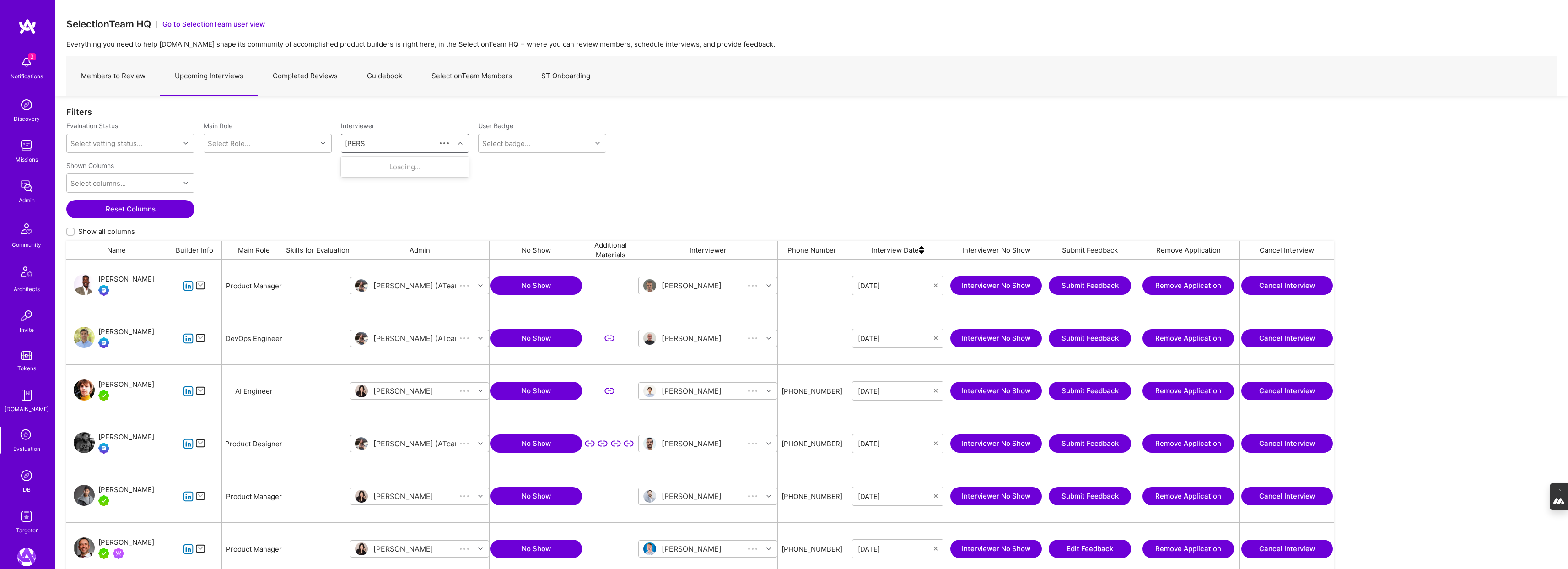
type input "ricardo"
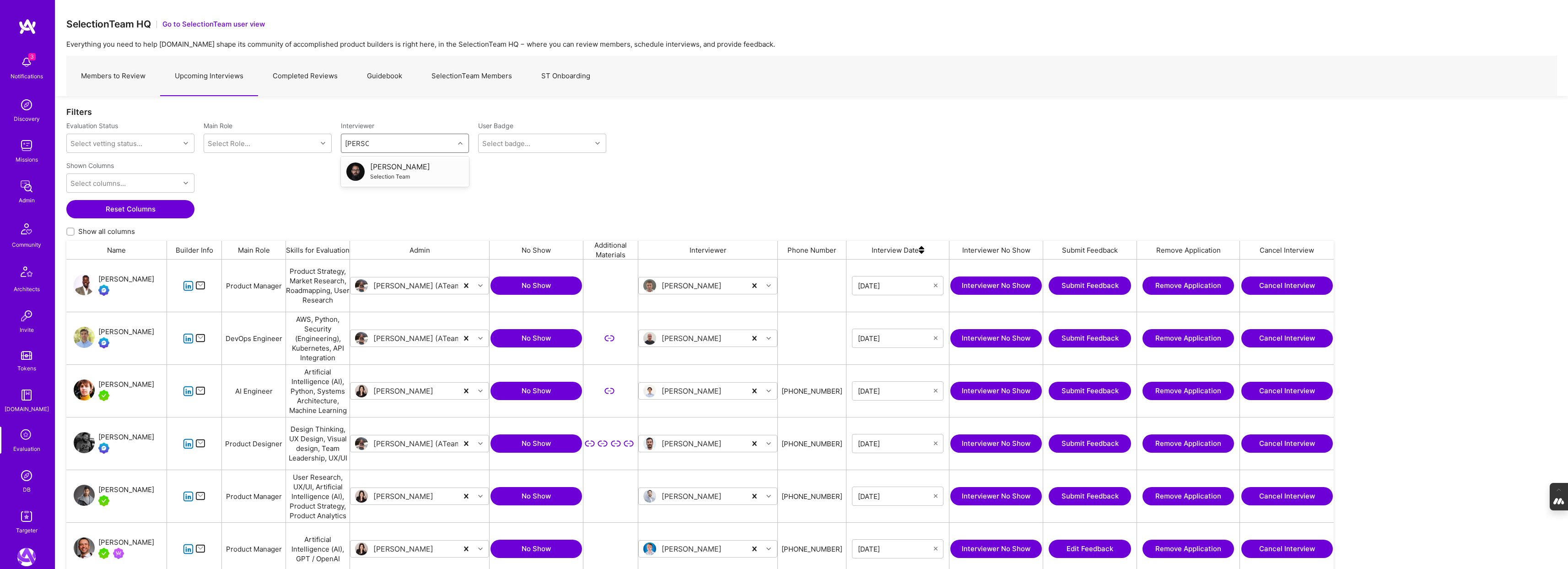
click at [420, 176] on div "Ricardo Arcifa Selection Team" at bounding box center [404, 171] width 117 height 19
click at [921, 253] on img at bounding box center [922, 249] width 6 height 19
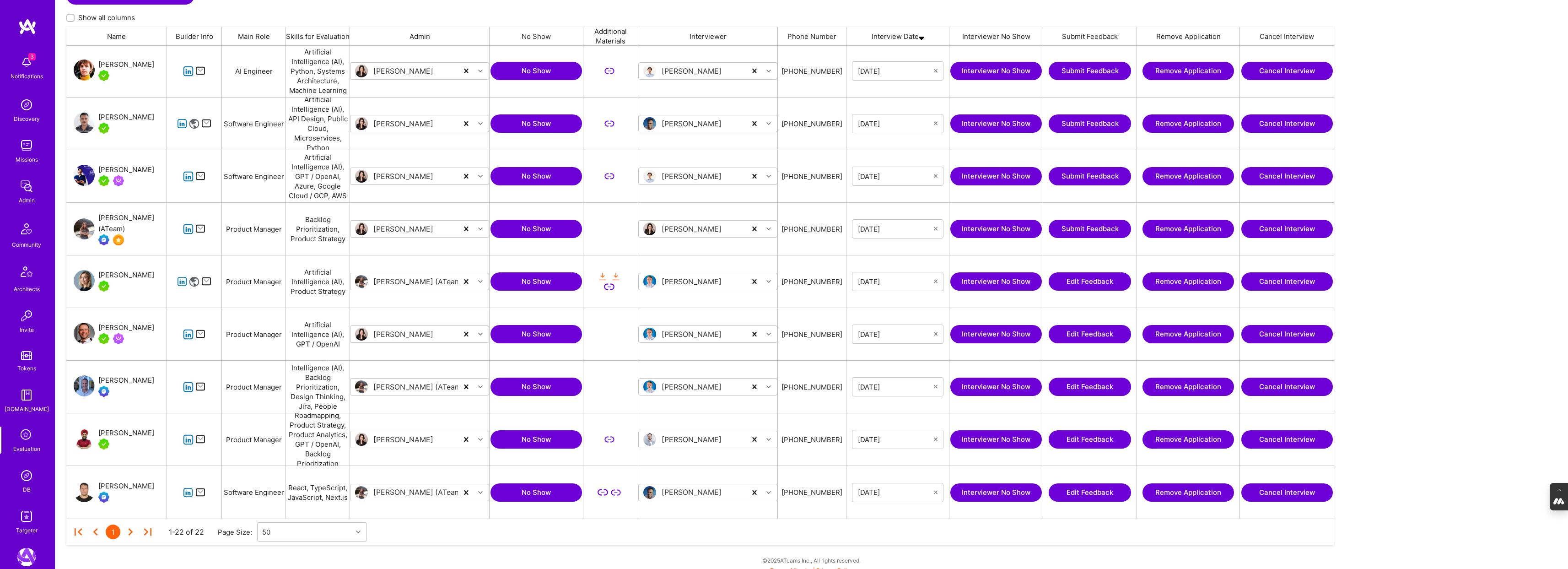
scroll to position [221, 0]
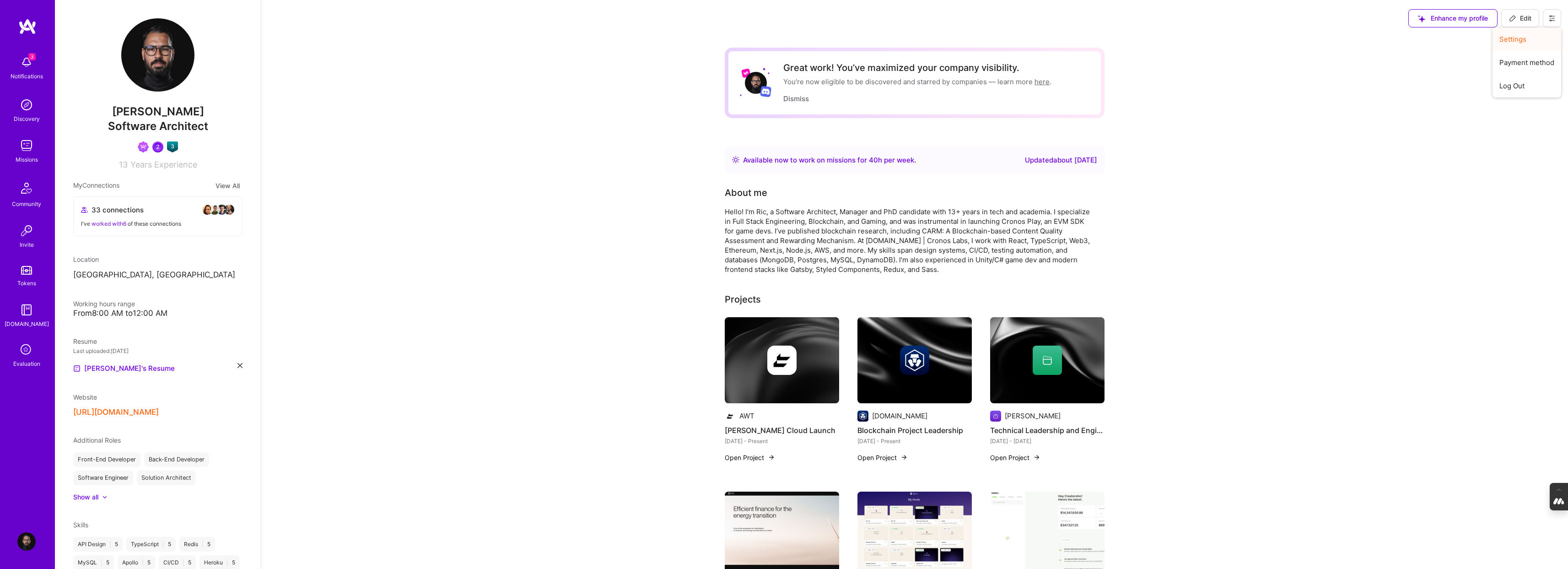
click at [1527, 36] on button "Settings" at bounding box center [1526, 39] width 68 height 23
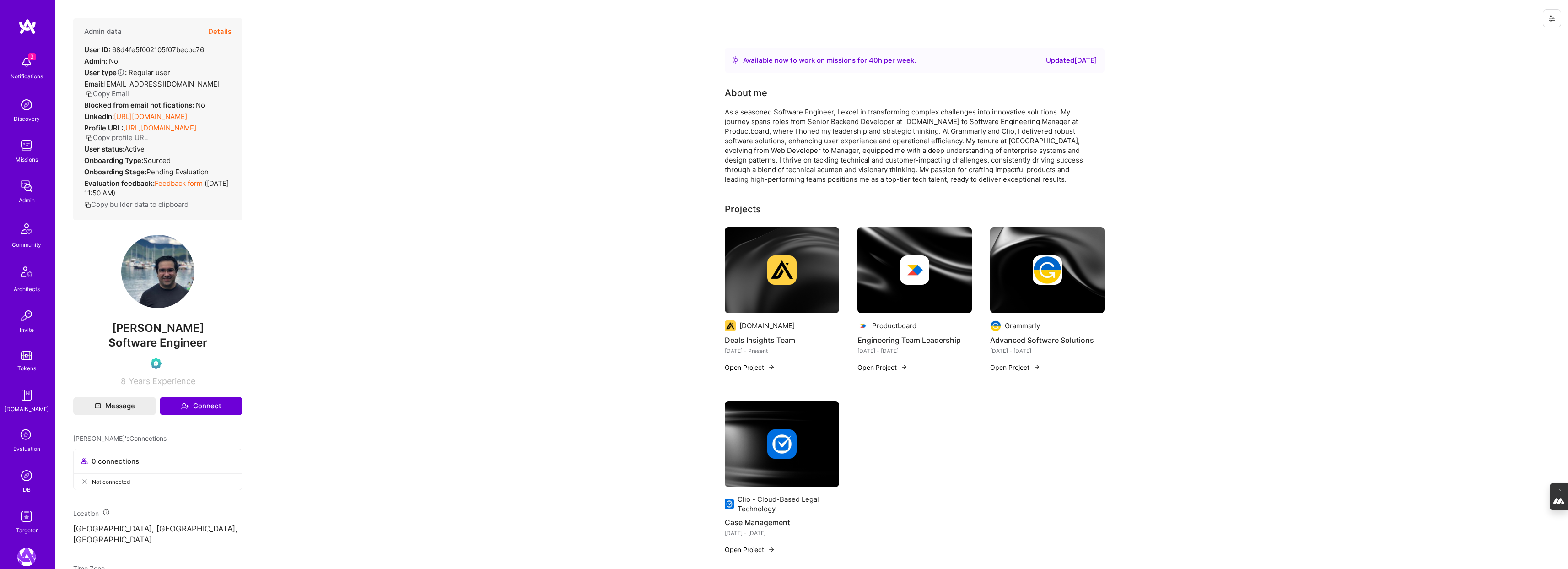
click at [218, 30] on button "Details" at bounding box center [220, 31] width 23 height 26
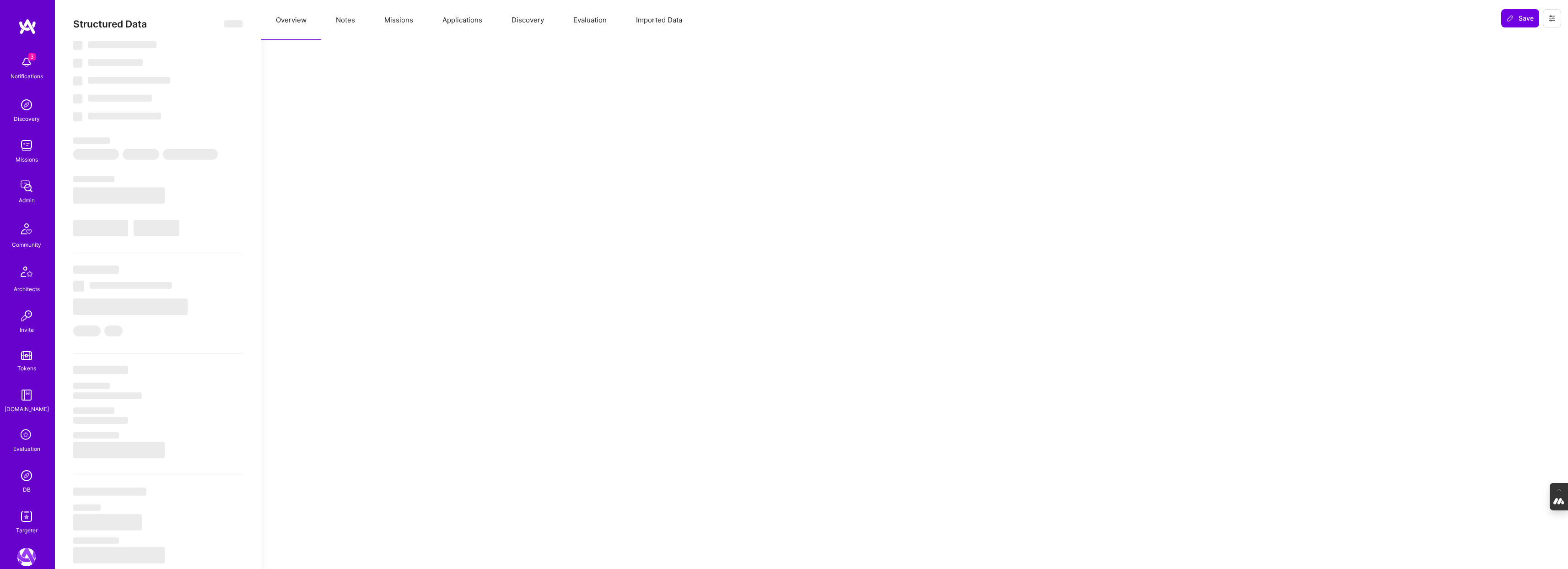
click at [611, 19] on button "Evaluation" at bounding box center [590, 19] width 62 height 40
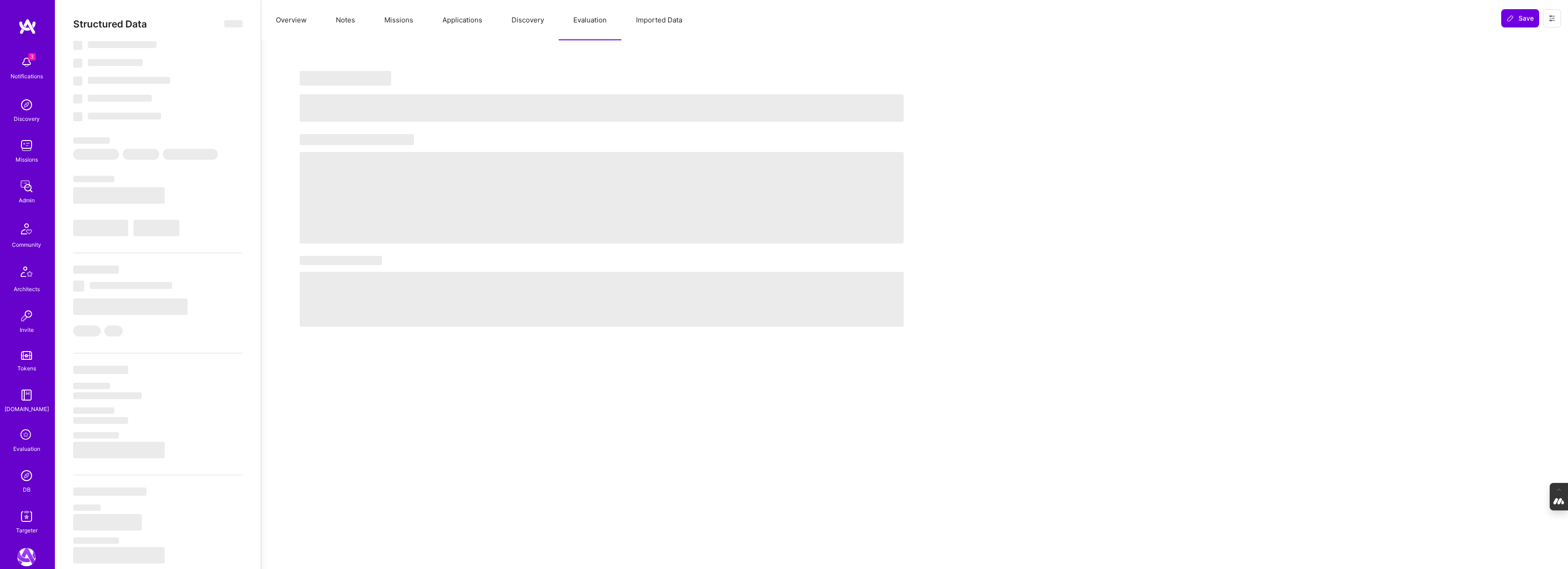
select select "Right Now"
select select "Verified"
select select "CA"
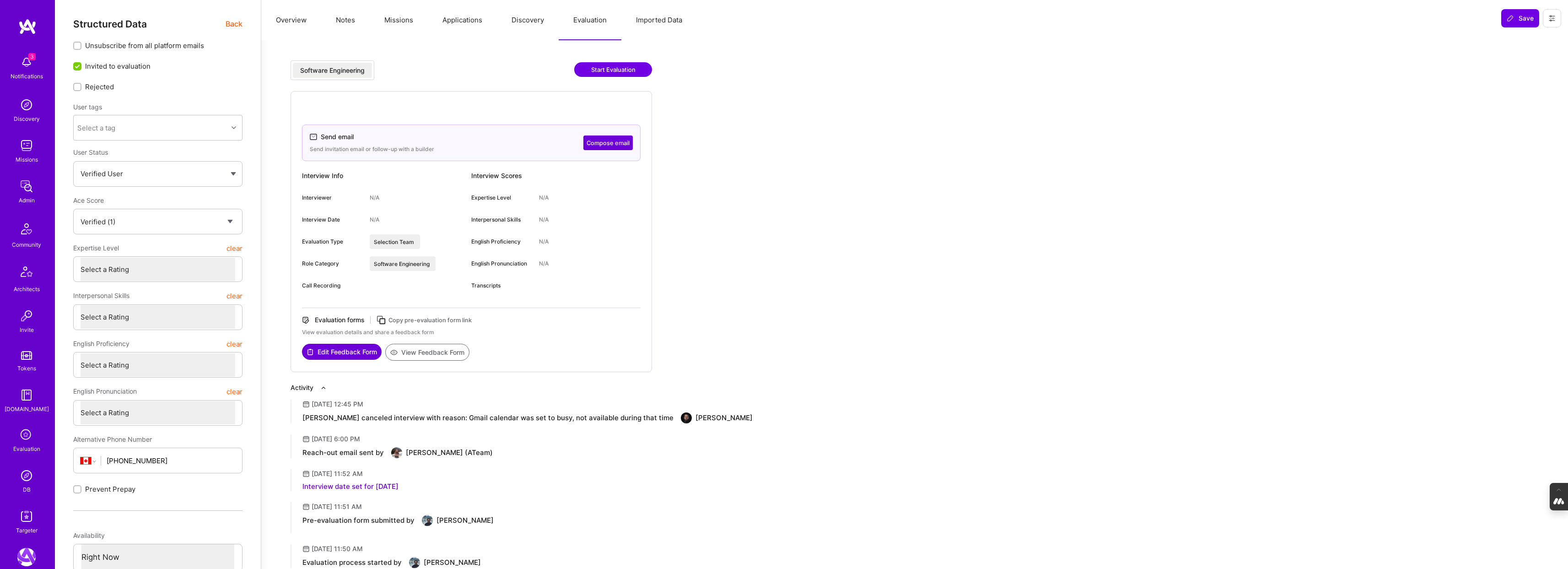
click at [21, 479] on img at bounding box center [26, 474] width 19 height 19
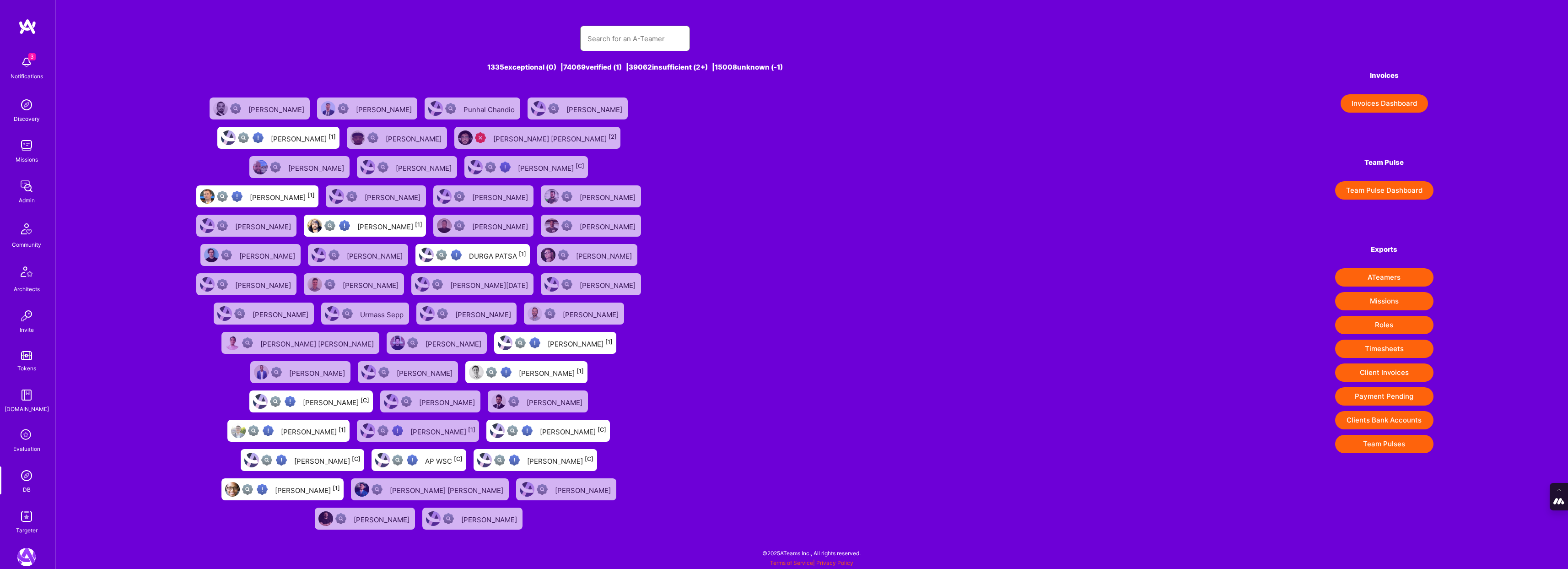
click at [632, 47] on input "text" at bounding box center [635, 39] width 96 height 23
type input "[PERSON_NAME]"
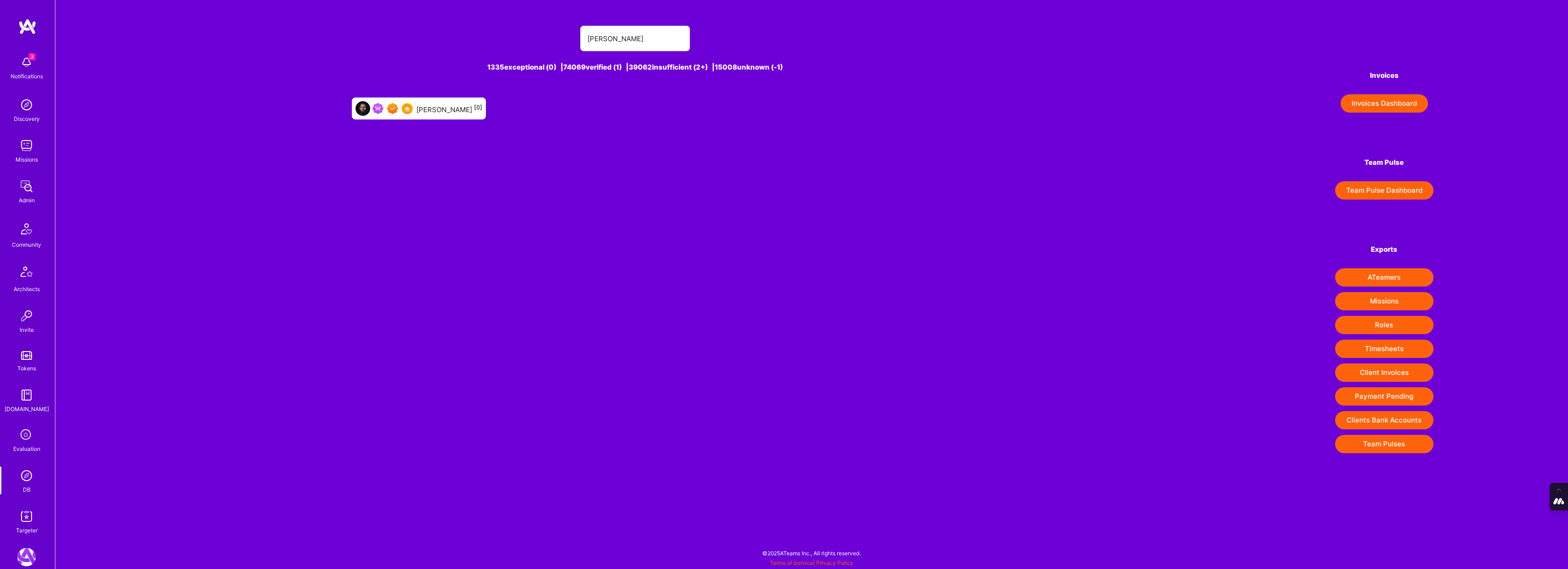
click at [431, 113] on div "Ricardo Arcifa [0]" at bounding box center [449, 108] width 66 height 12
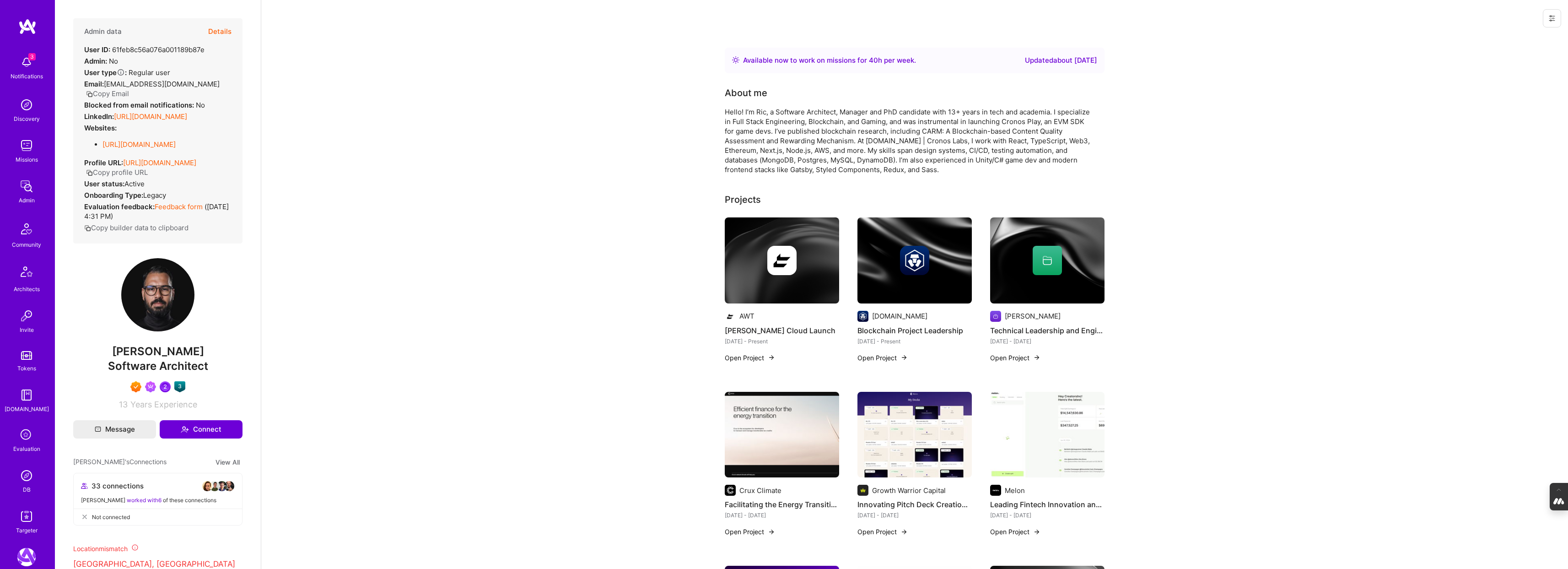
click at [1553, 17] on icon at bounding box center [1552, 19] width 8 height 8
click at [1510, 34] on button "Login as Ricardo" at bounding box center [1512, 39] width 96 height 23
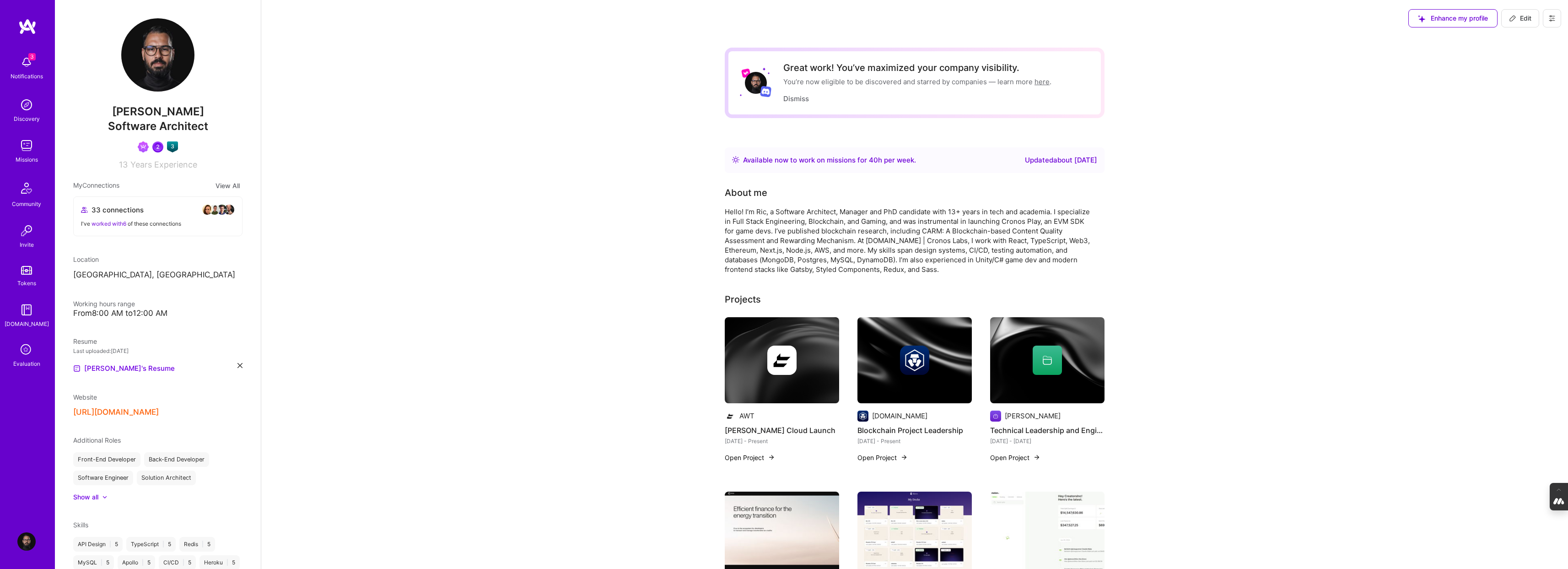
click at [1554, 19] on icon at bounding box center [1552, 19] width 8 height 8
